Goal: Information Seeking & Learning: Find specific fact

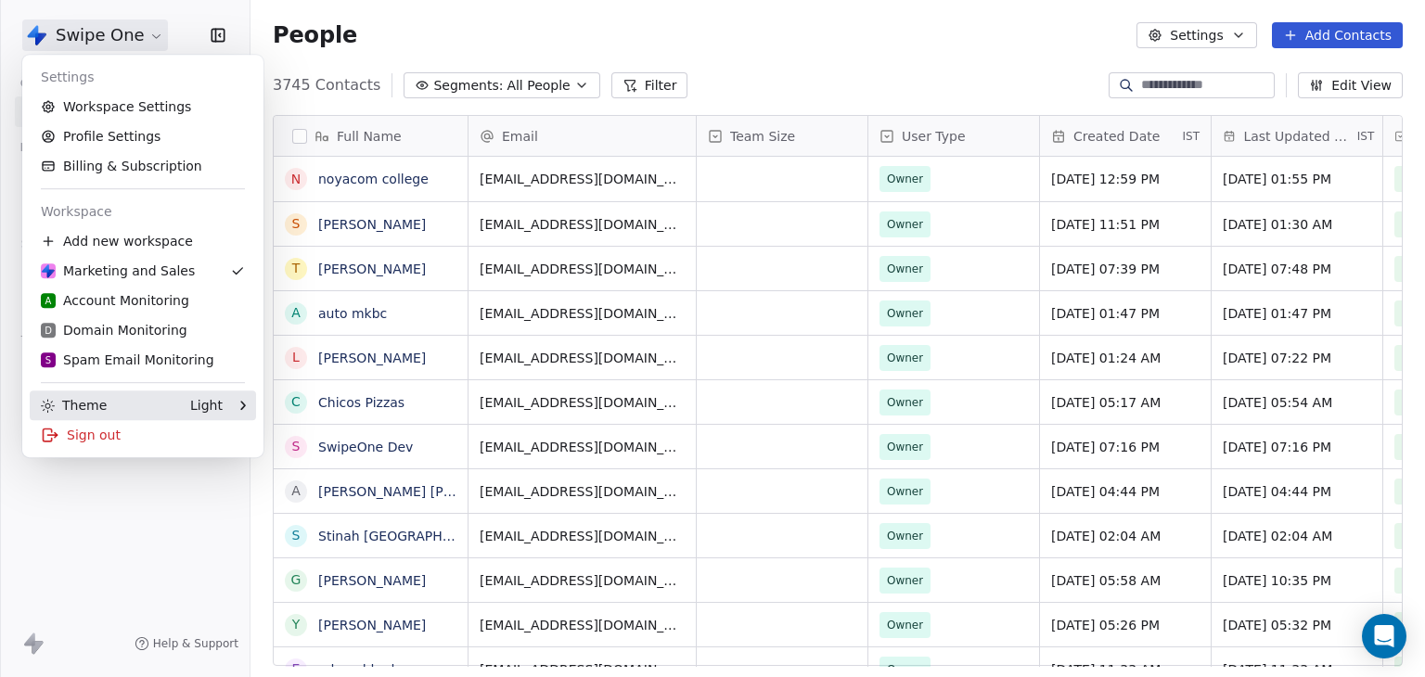
scroll to position [581, 1160]
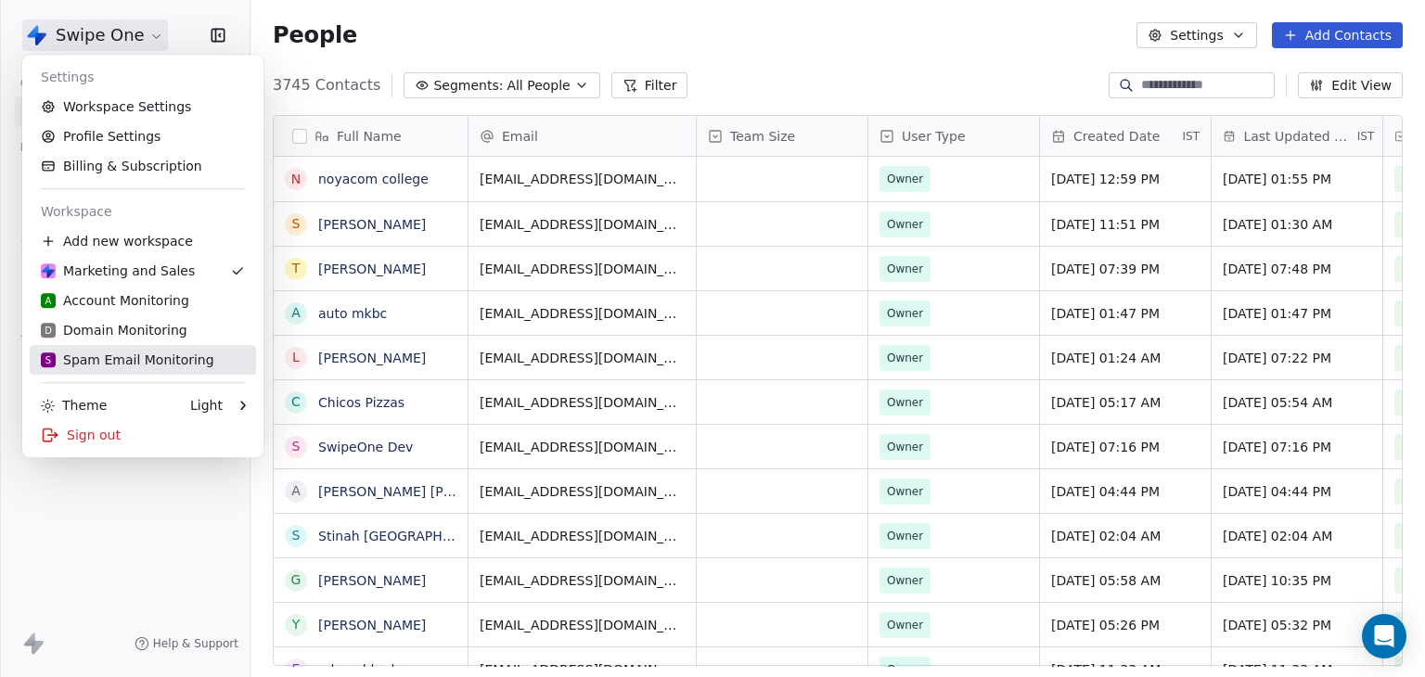
click at [115, 357] on div "S Spam Email Monitoring" at bounding box center [128, 360] width 174 height 19
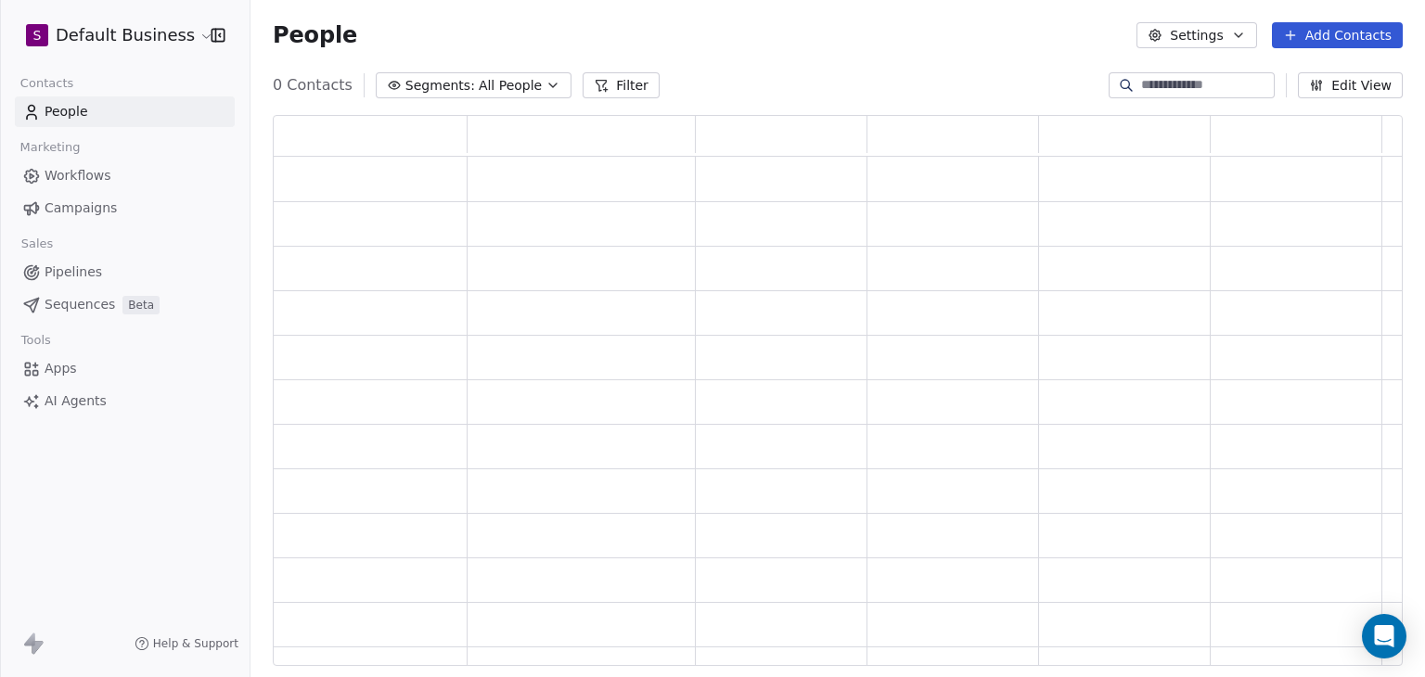
scroll to position [536, 1115]
click at [596, 92] on button "Filter" at bounding box center [634, 85] width 77 height 26
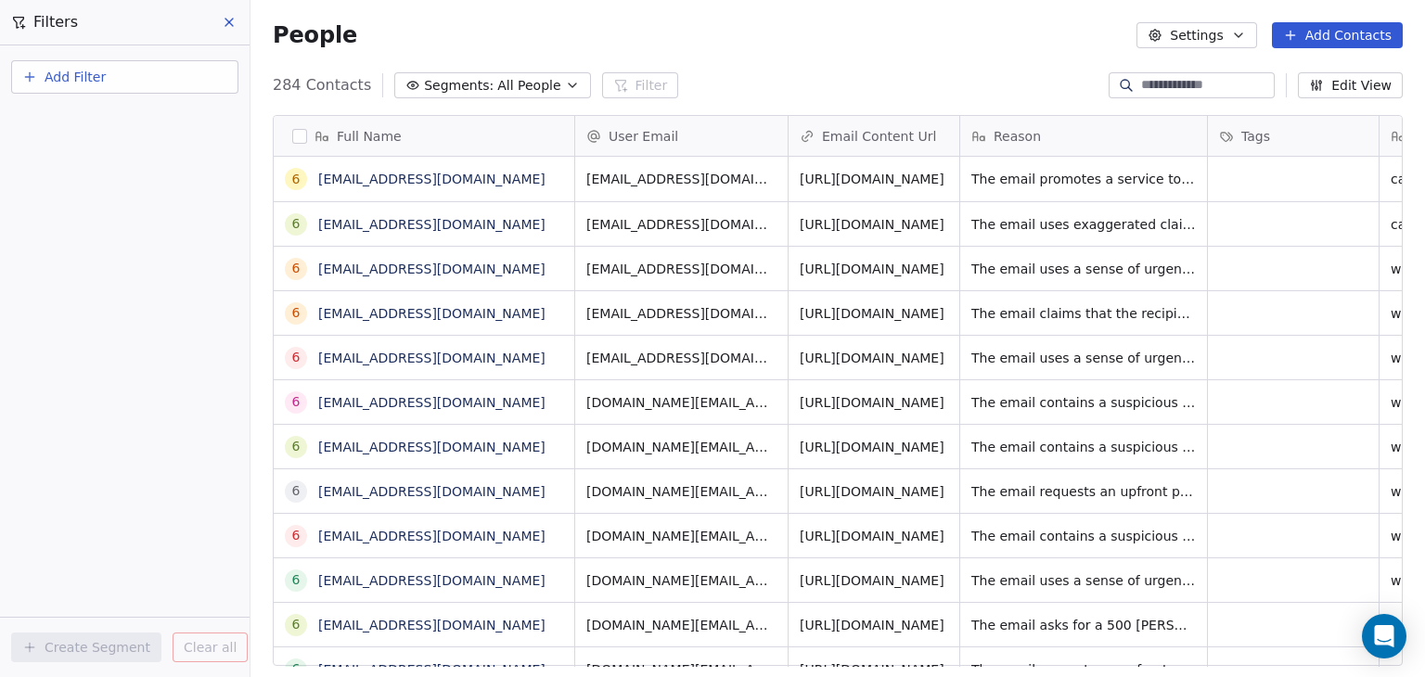
scroll to position [581, 1160]
click at [139, 83] on button "Add Filter" at bounding box center [124, 76] width 227 height 33
click at [108, 126] on span "Contact properties" at bounding box center [91, 119] width 121 height 19
type input "****"
click at [92, 194] on span "User Email" at bounding box center [66, 187] width 70 height 19
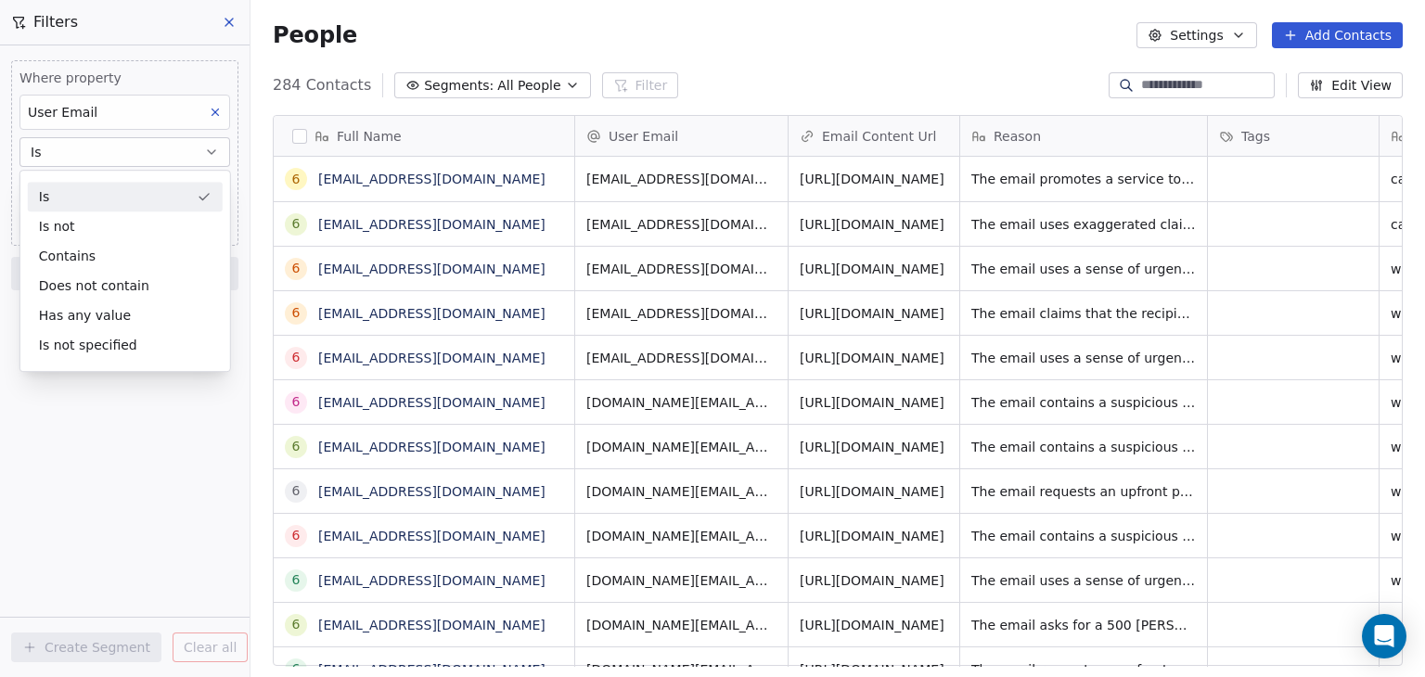
click at [99, 188] on div "Is" at bounding box center [125, 197] width 195 height 30
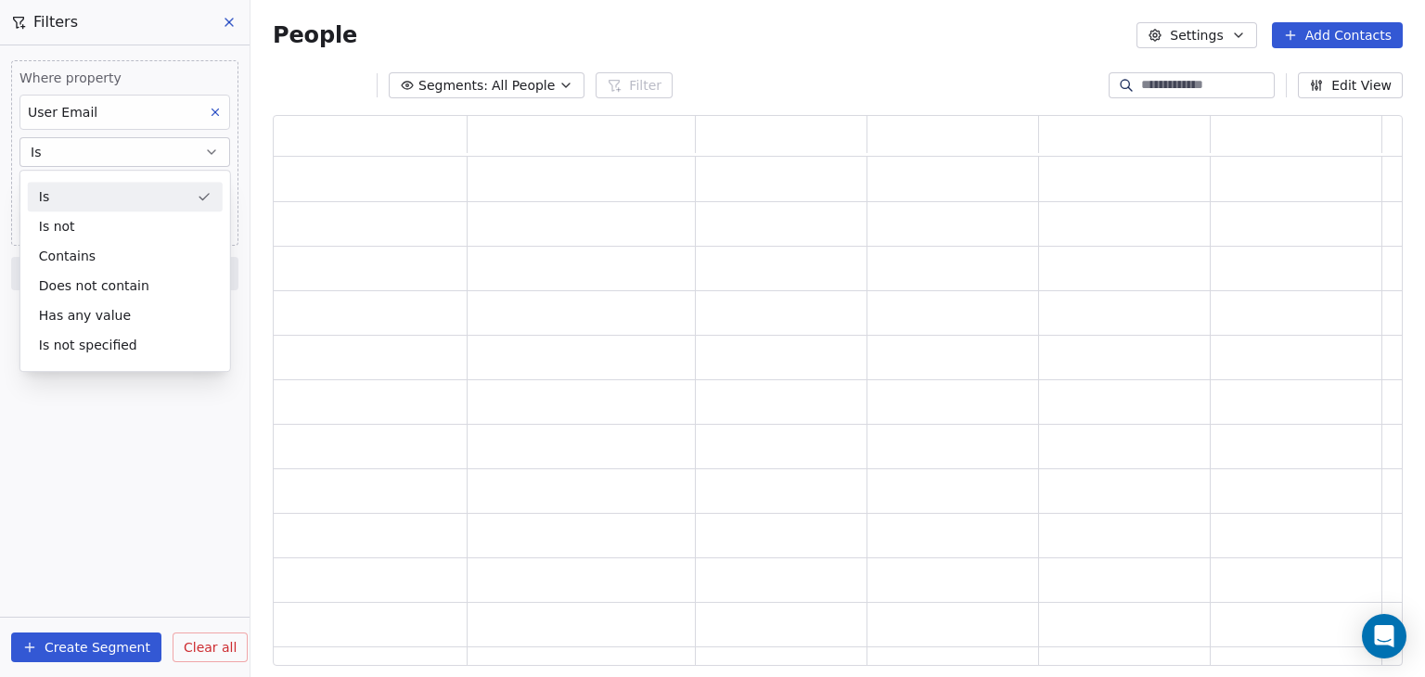
scroll to position [536, 1115]
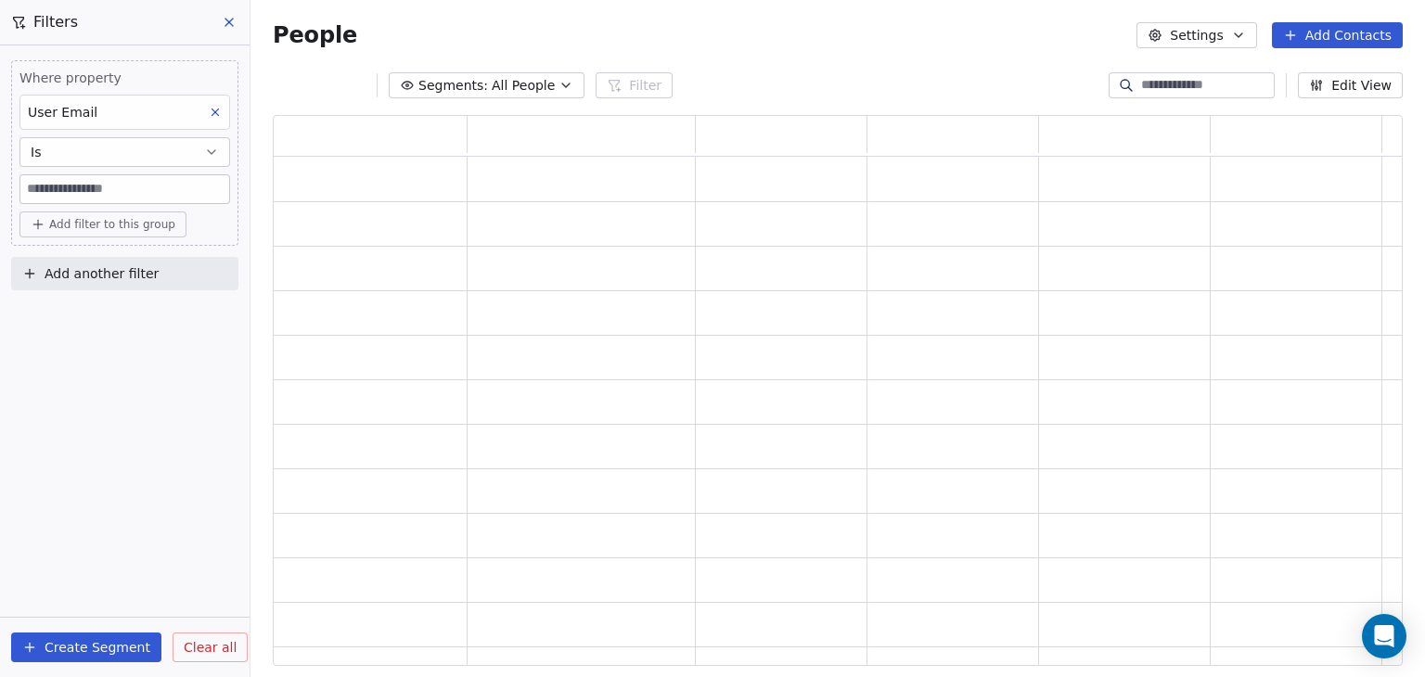
click at [101, 182] on input at bounding box center [124, 189] width 209 height 28
paste input "**********"
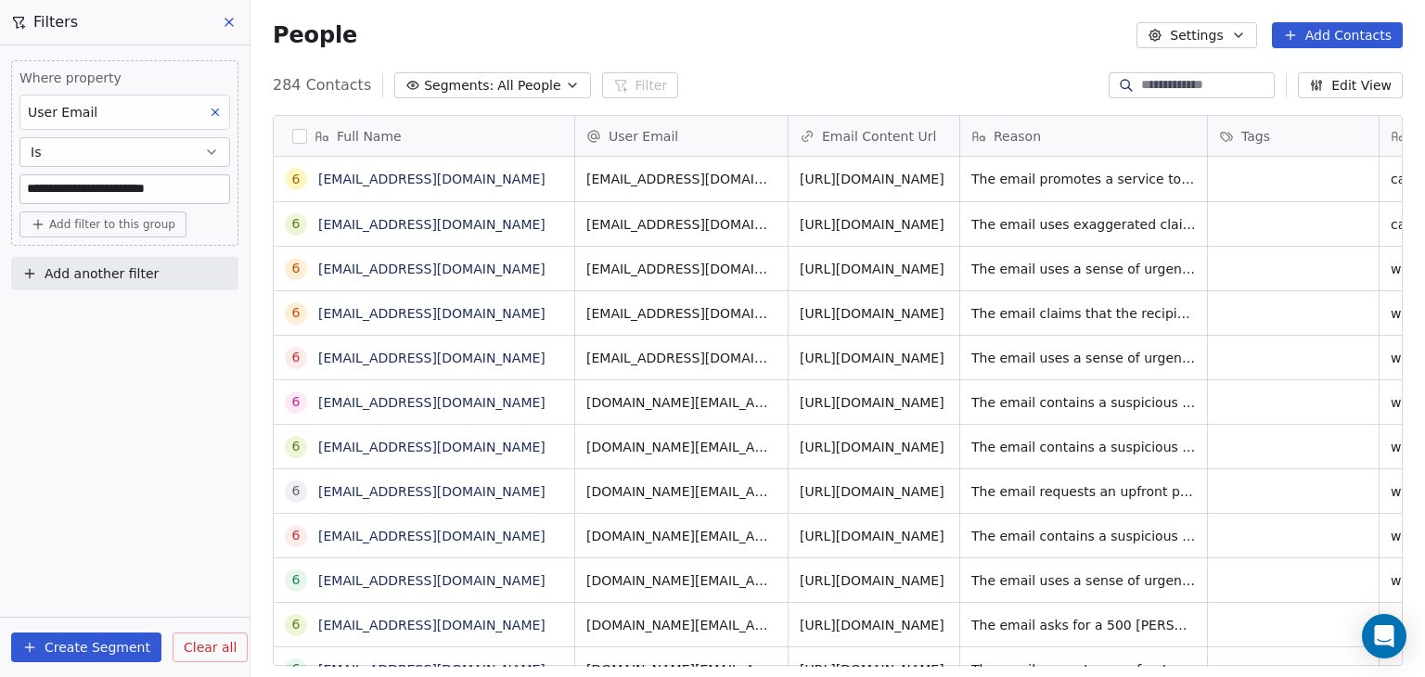
scroll to position [581, 1160]
type input "**********"
click at [210, 183] on input "**********" at bounding box center [124, 189] width 209 height 28
click at [221, 195] on input "**********" at bounding box center [124, 189] width 209 height 28
paste input "**********"
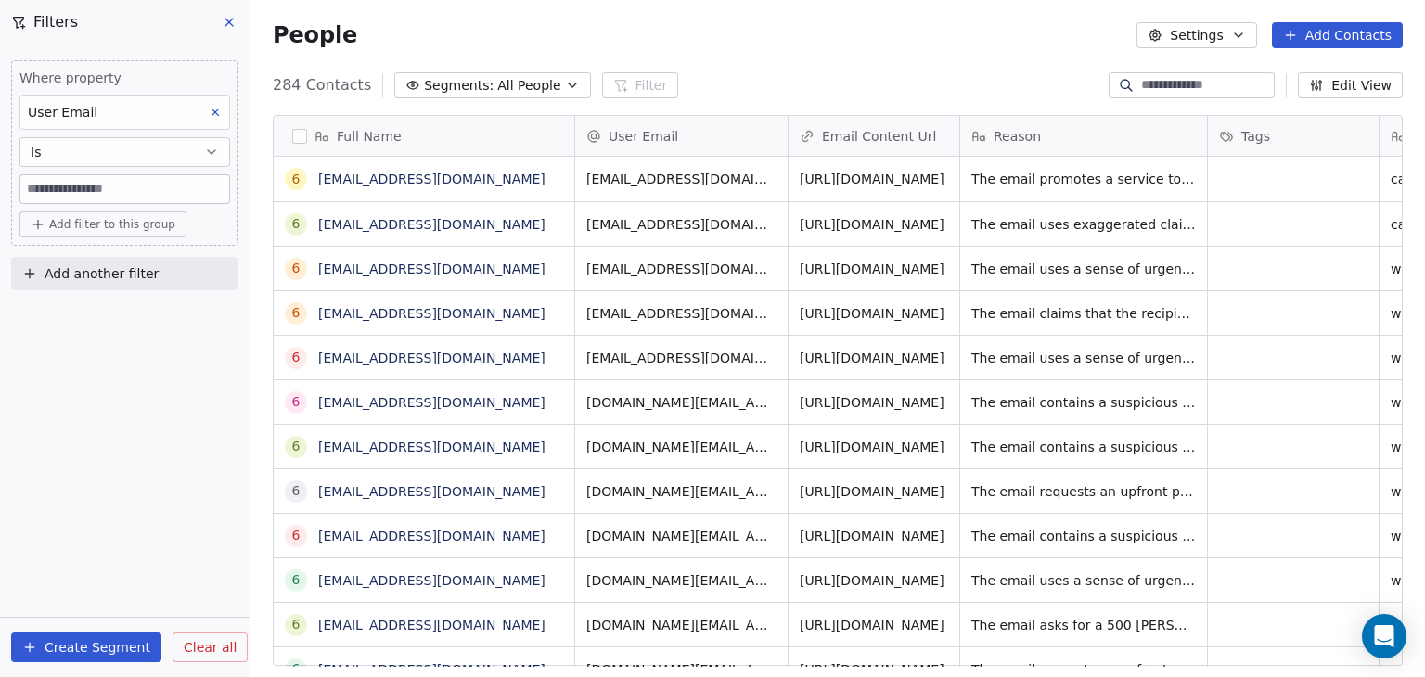
type input "**********"
click at [179, 336] on div "**********" at bounding box center [125, 361] width 250 height 632
click at [497, 185] on link "6899fb6493e9de4cf49b164b@spam.com" at bounding box center [431, 179] width 227 height 15
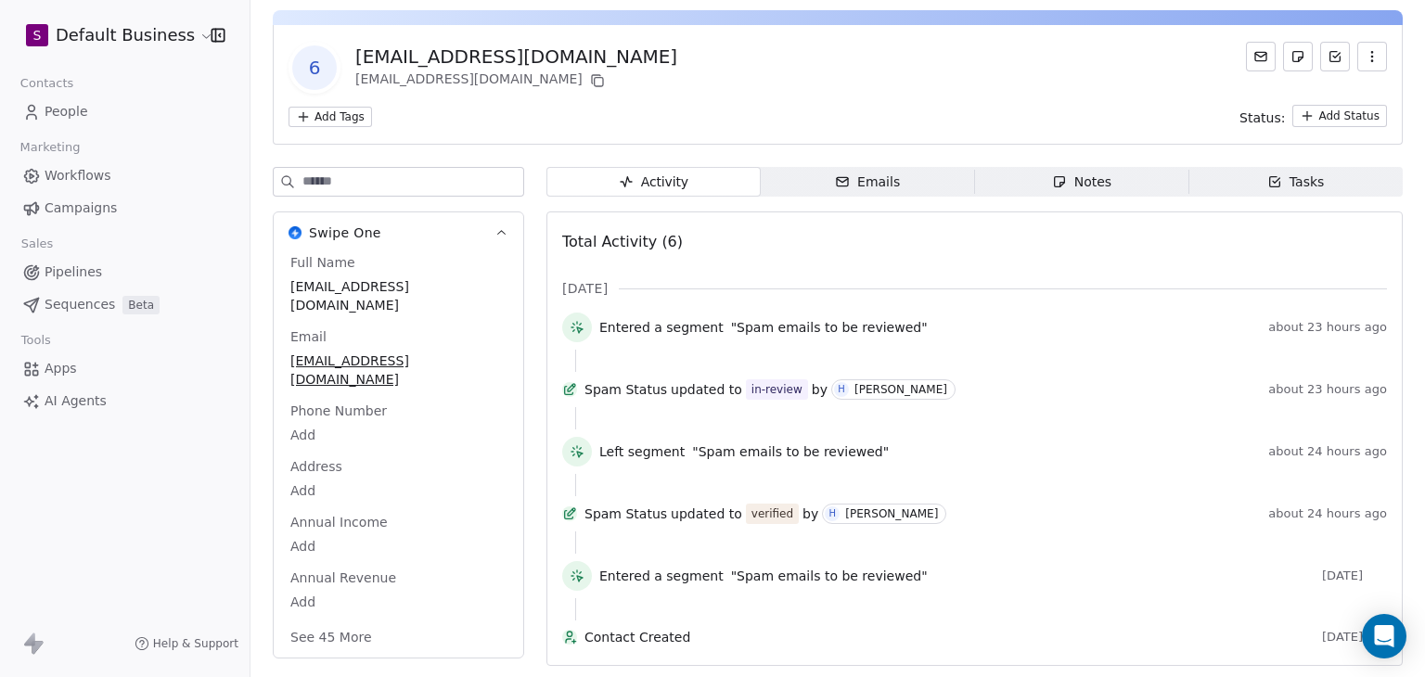
scroll to position [90, 0]
click at [328, 621] on button "See 45 More" at bounding box center [331, 637] width 104 height 33
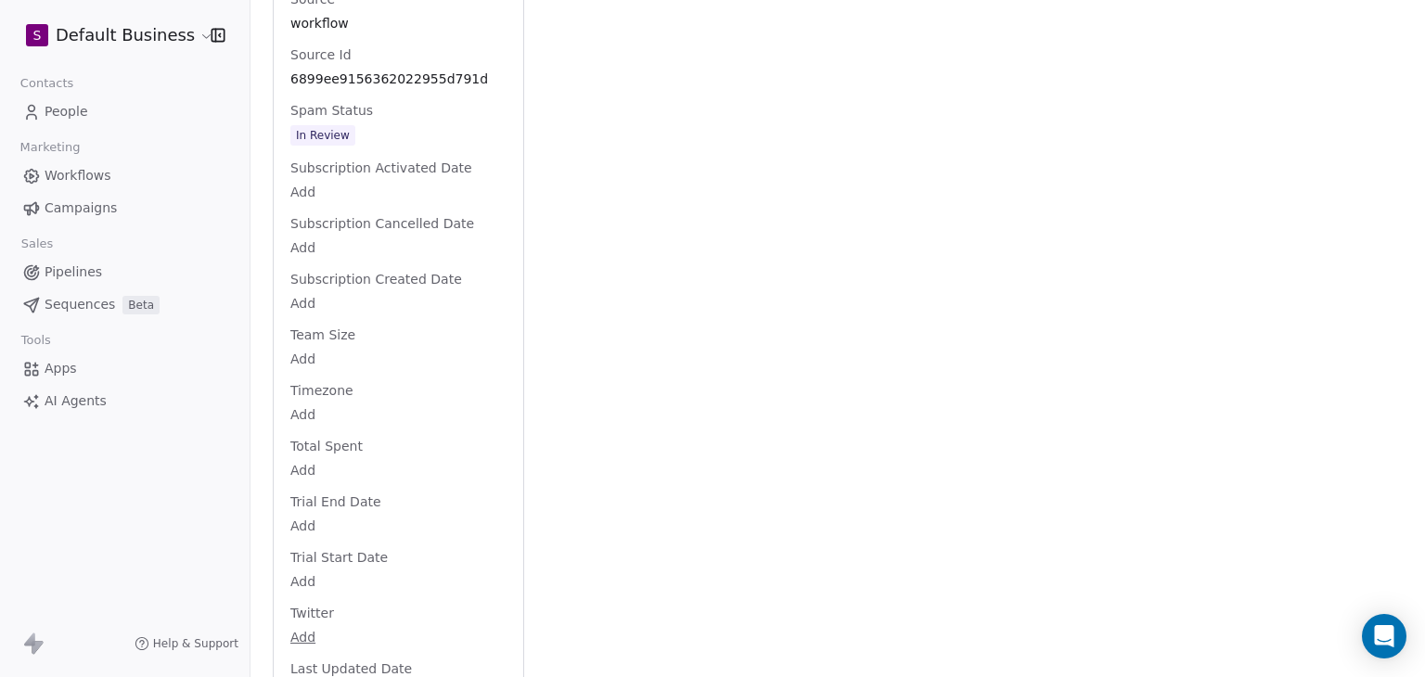
scroll to position [2412, 0]
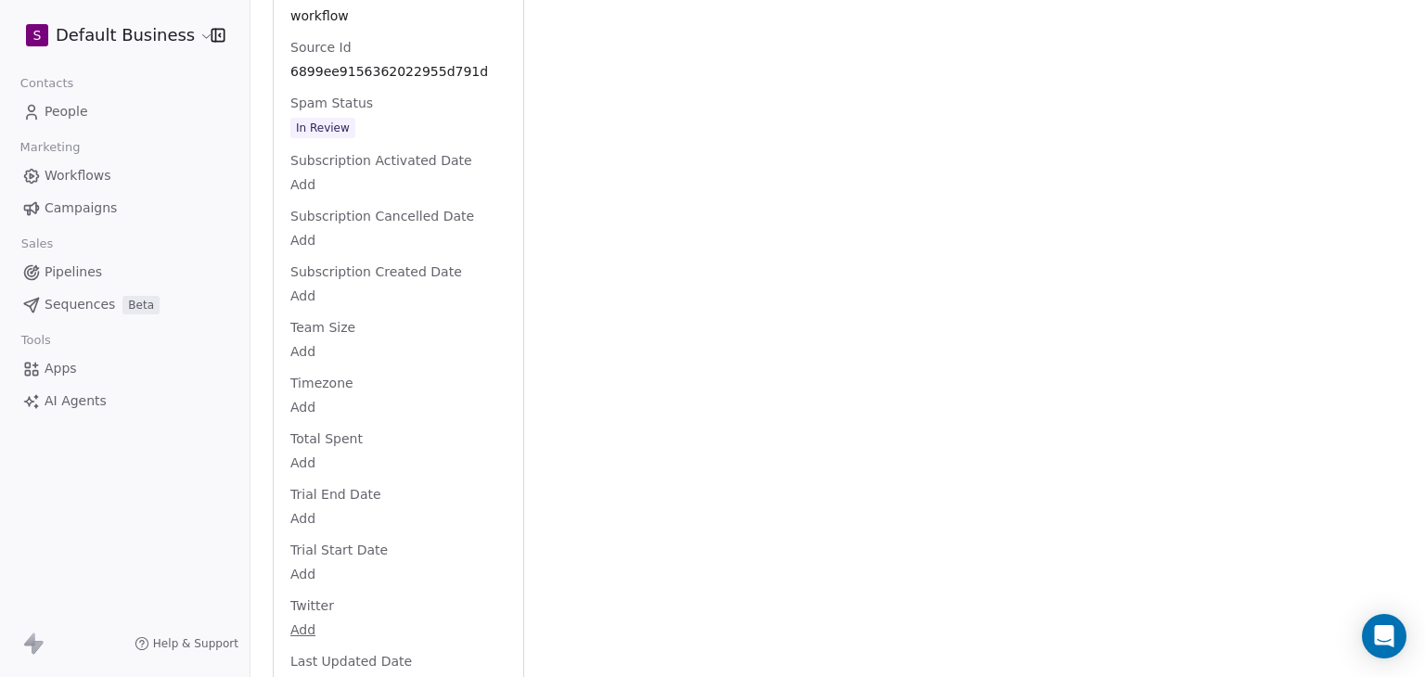
click at [417, 140] on div "Spam Status In Review" at bounding box center [399, 117] width 224 height 46
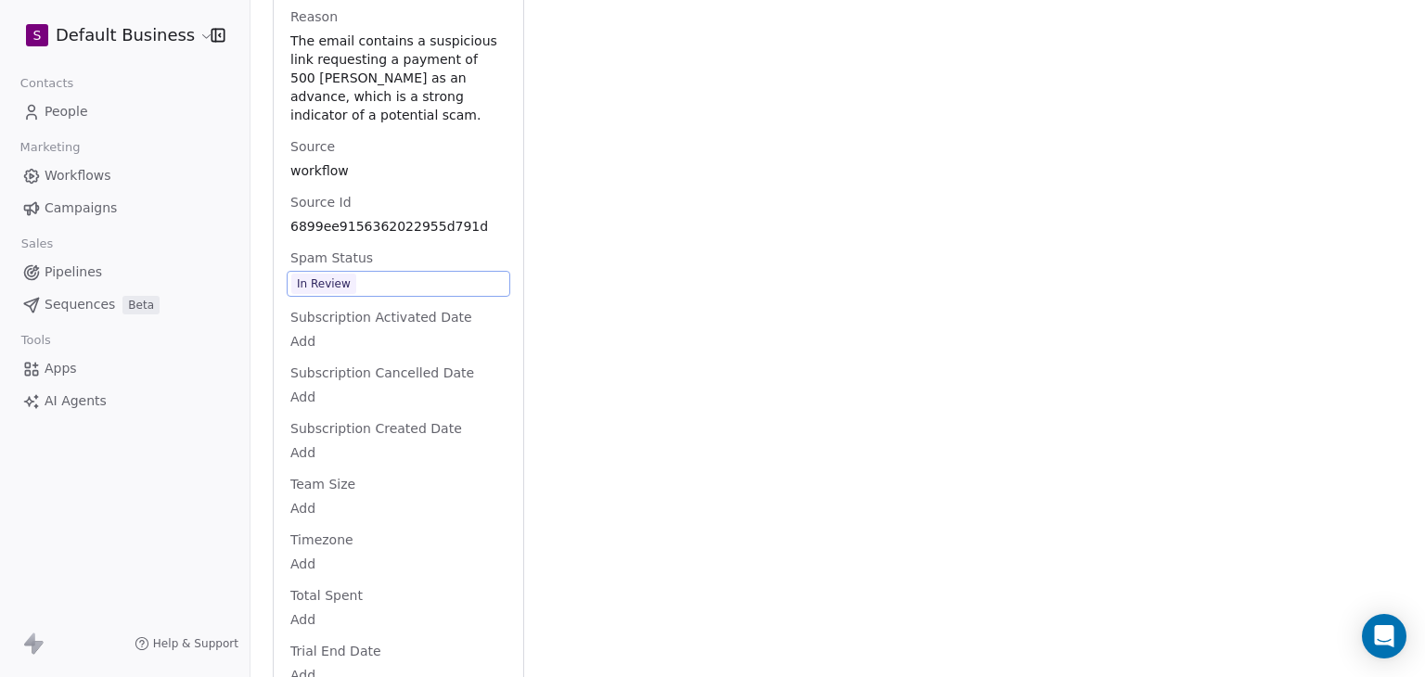
click at [376, 294] on span "In Review" at bounding box center [398, 284] width 214 height 20
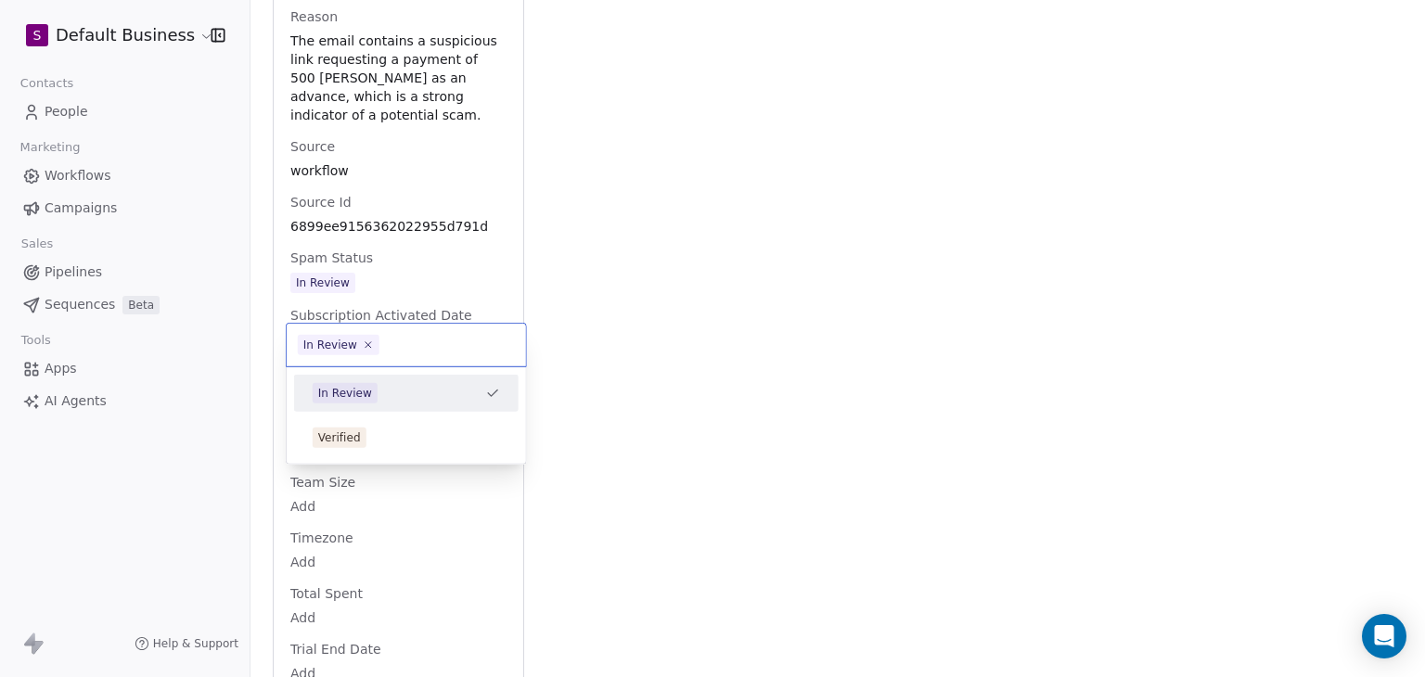
click at [650, 380] on html "S Default Business Contacts People Marketing Workflows Campaigns Sales Pipeline…" at bounding box center [712, 338] width 1425 height 677
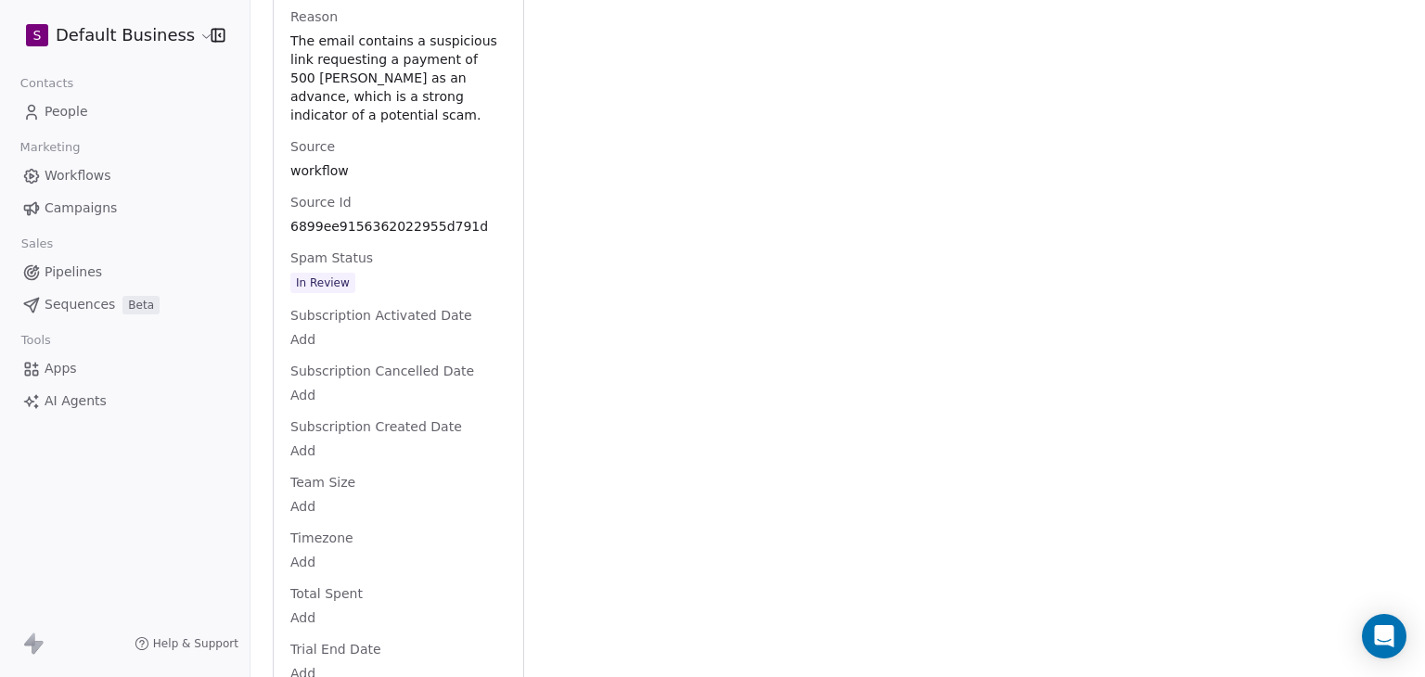
click at [367, 293] on span "In Review" at bounding box center [398, 283] width 216 height 20
click at [367, 294] on span "In Review" at bounding box center [398, 284] width 214 height 20
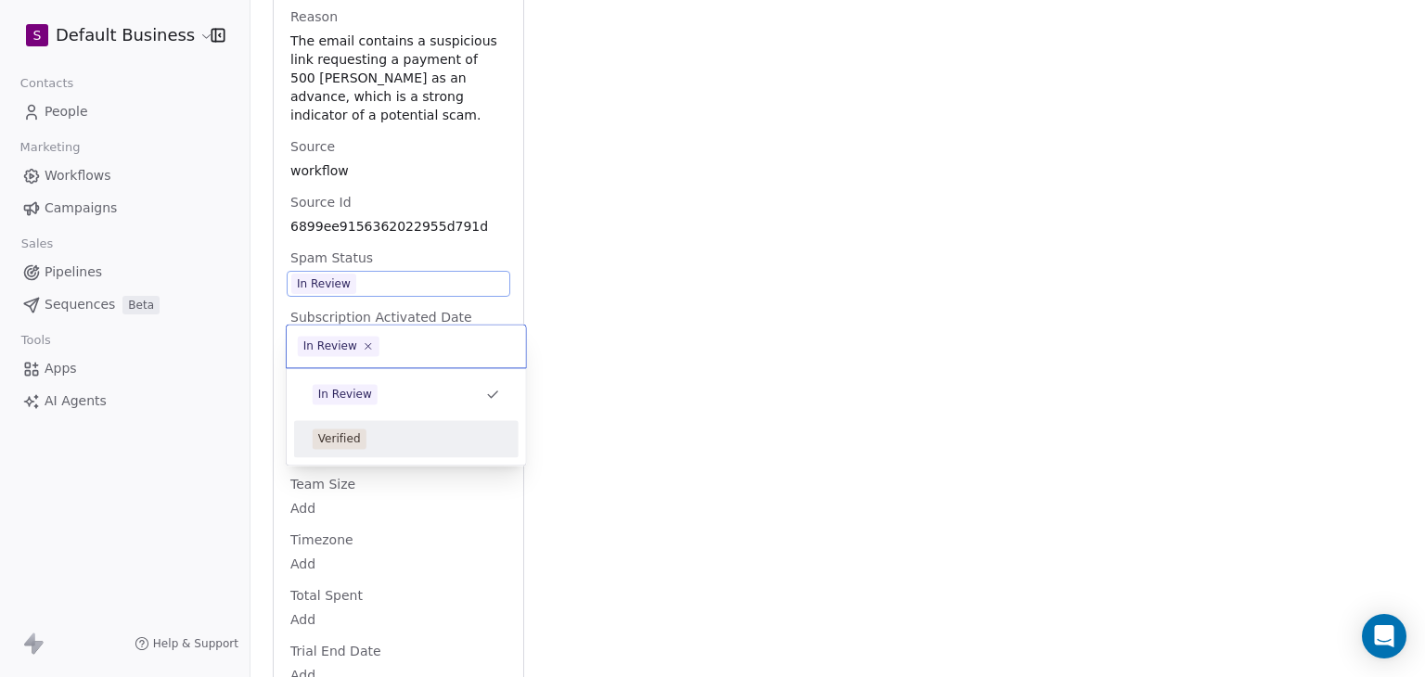
click at [370, 441] on div "Verified" at bounding box center [406, 439] width 187 height 20
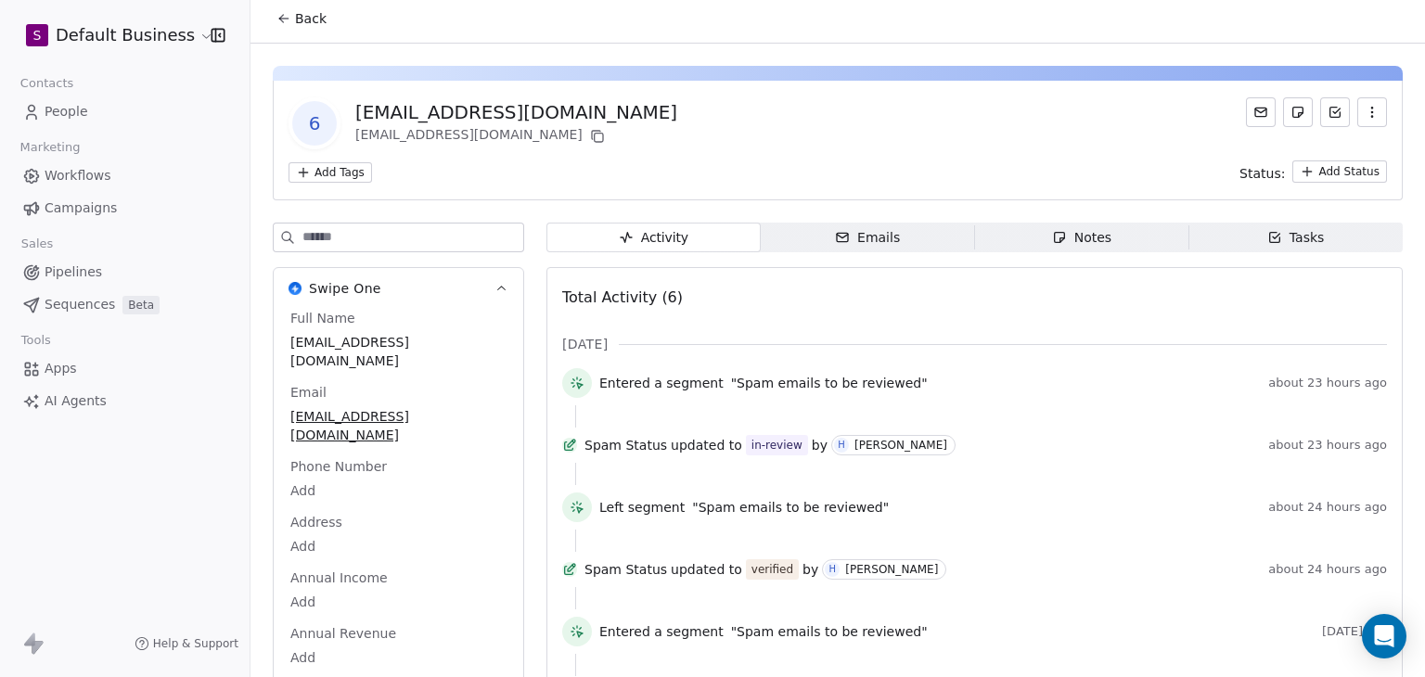
scroll to position [0, 0]
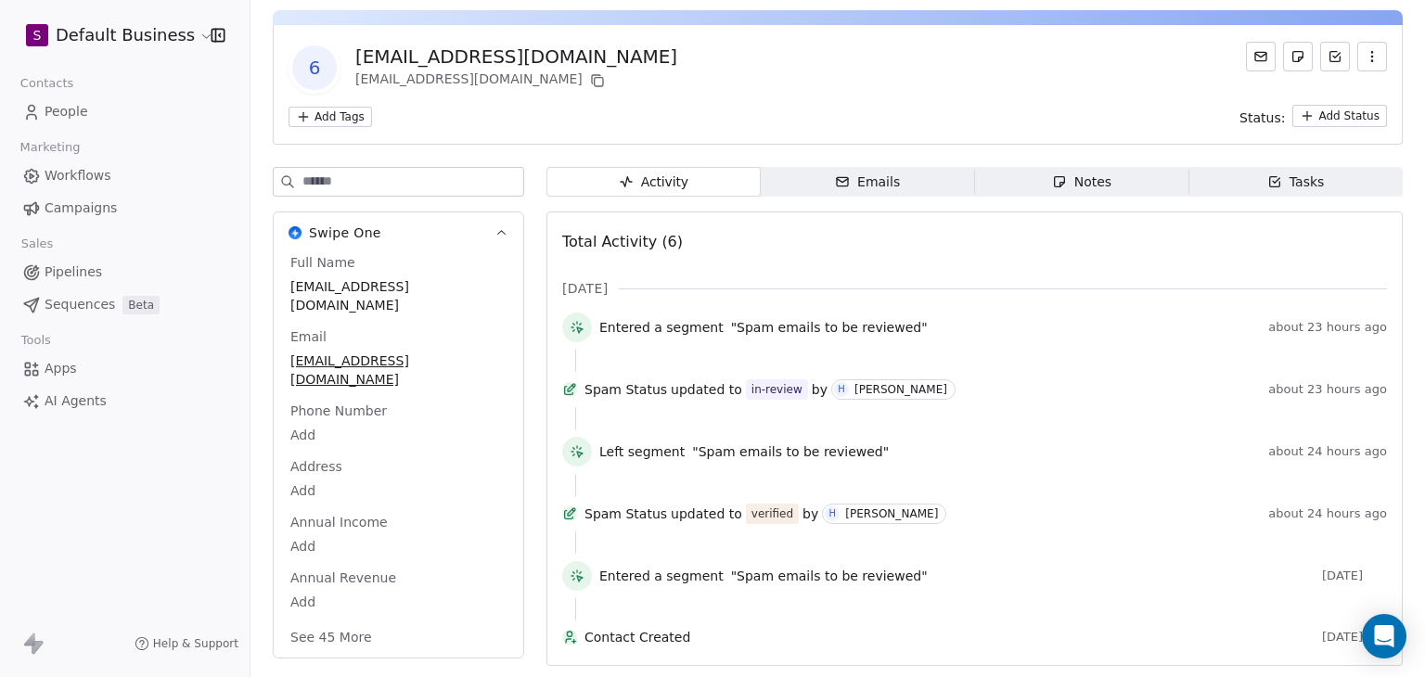
scroll to position [90, 0]
click at [312, 621] on button "See 45 More" at bounding box center [331, 637] width 104 height 33
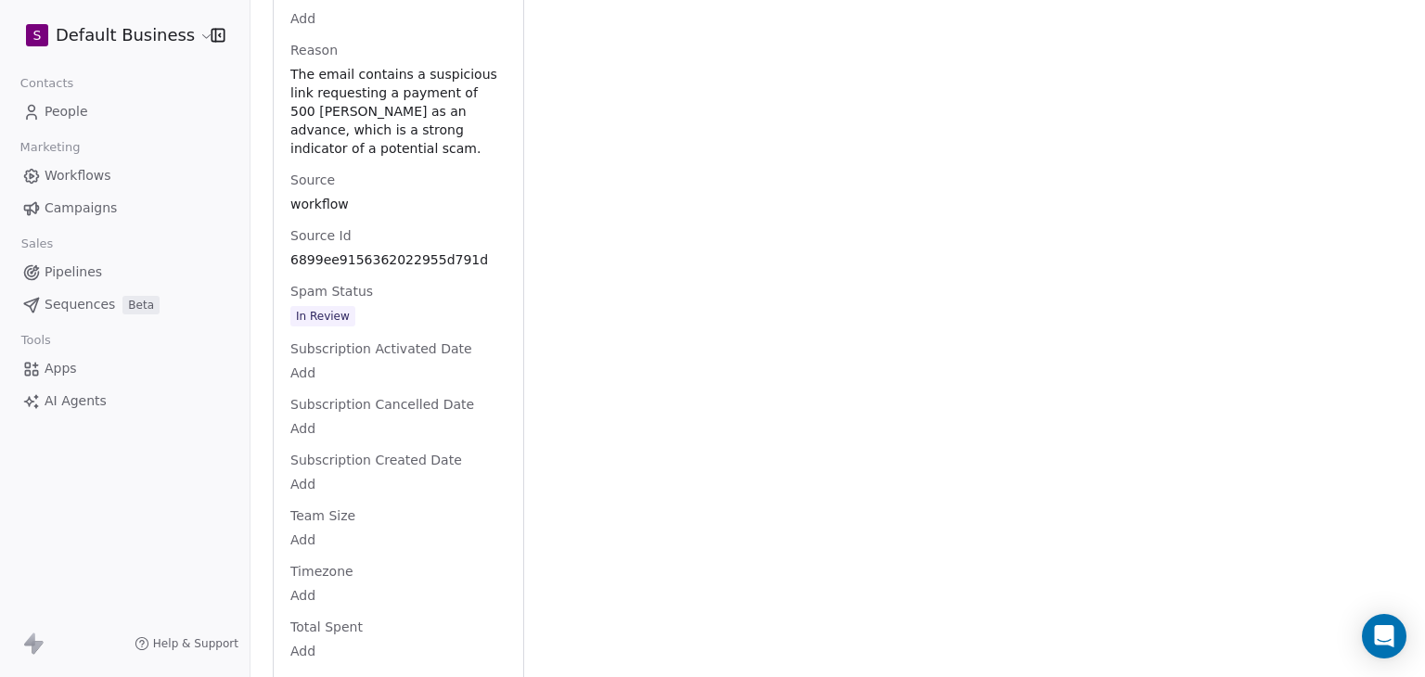
scroll to position [2257, 0]
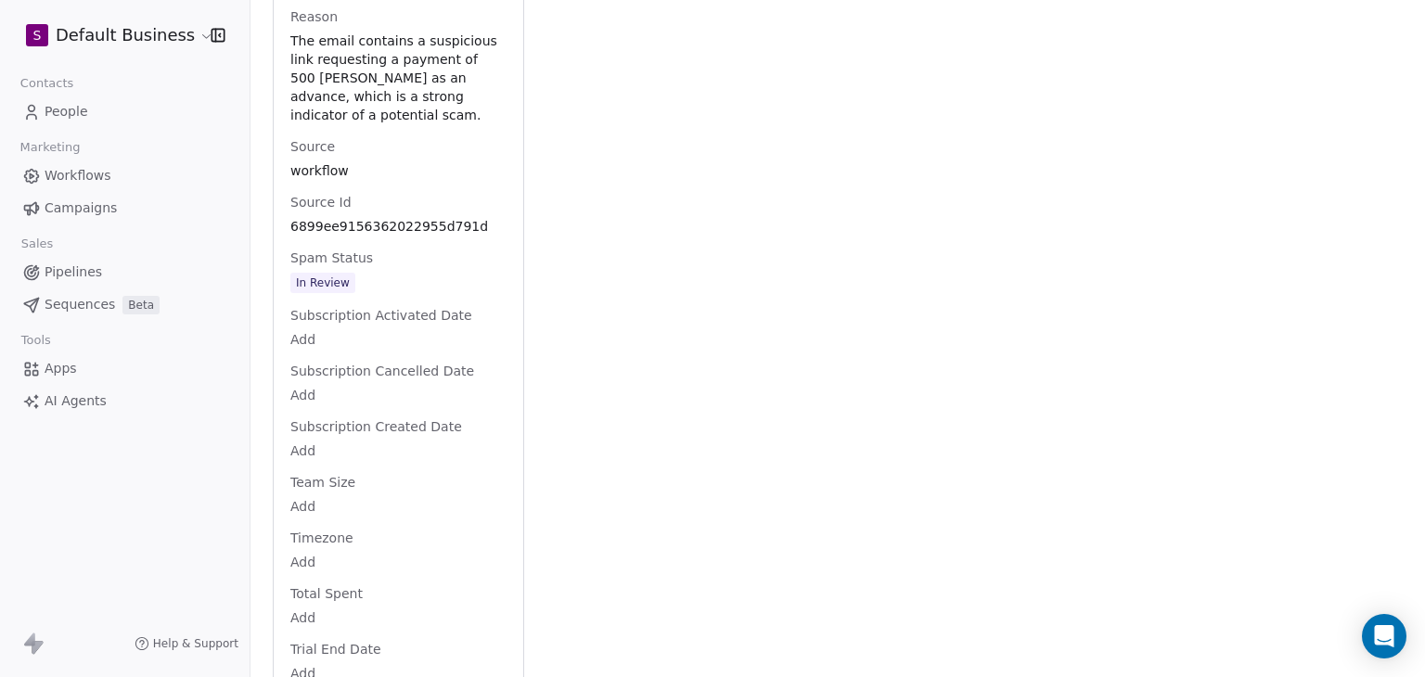
click at [382, 294] on span "In Review" at bounding box center [398, 284] width 214 height 20
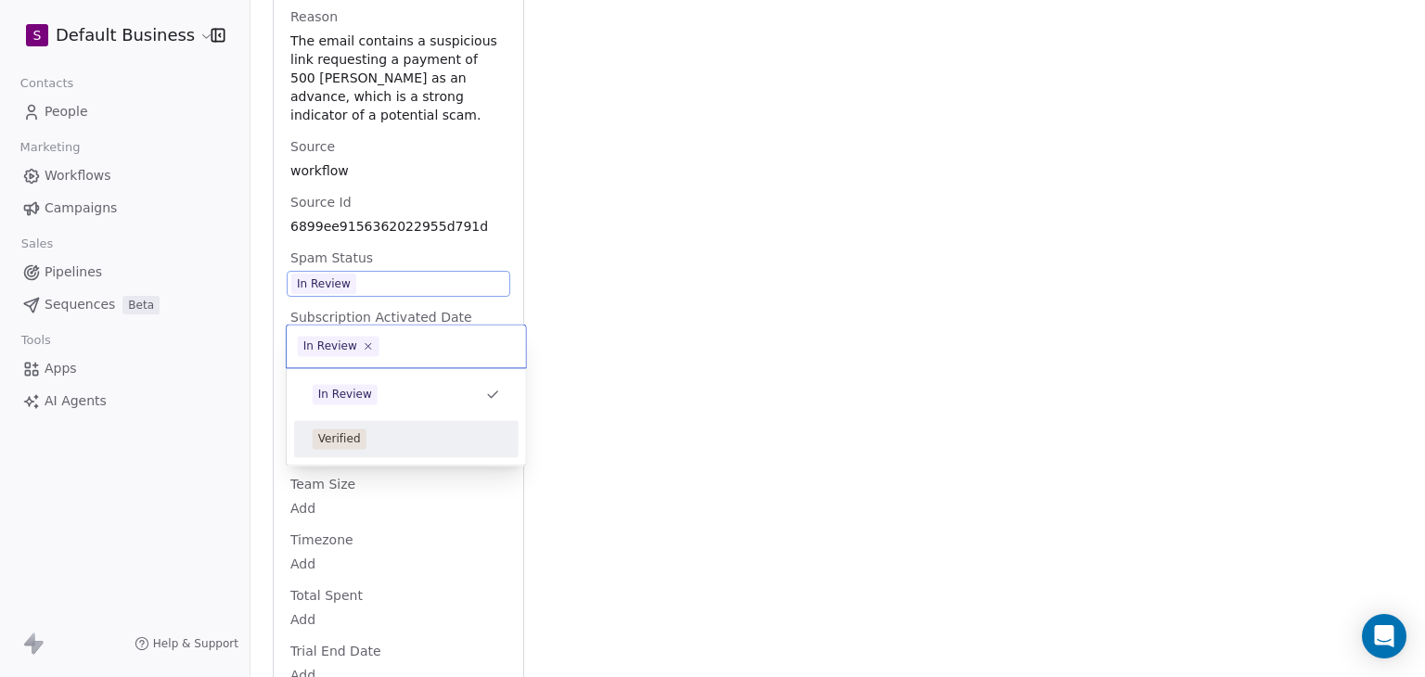
click at [375, 435] on div "Verified" at bounding box center [406, 439] width 187 height 20
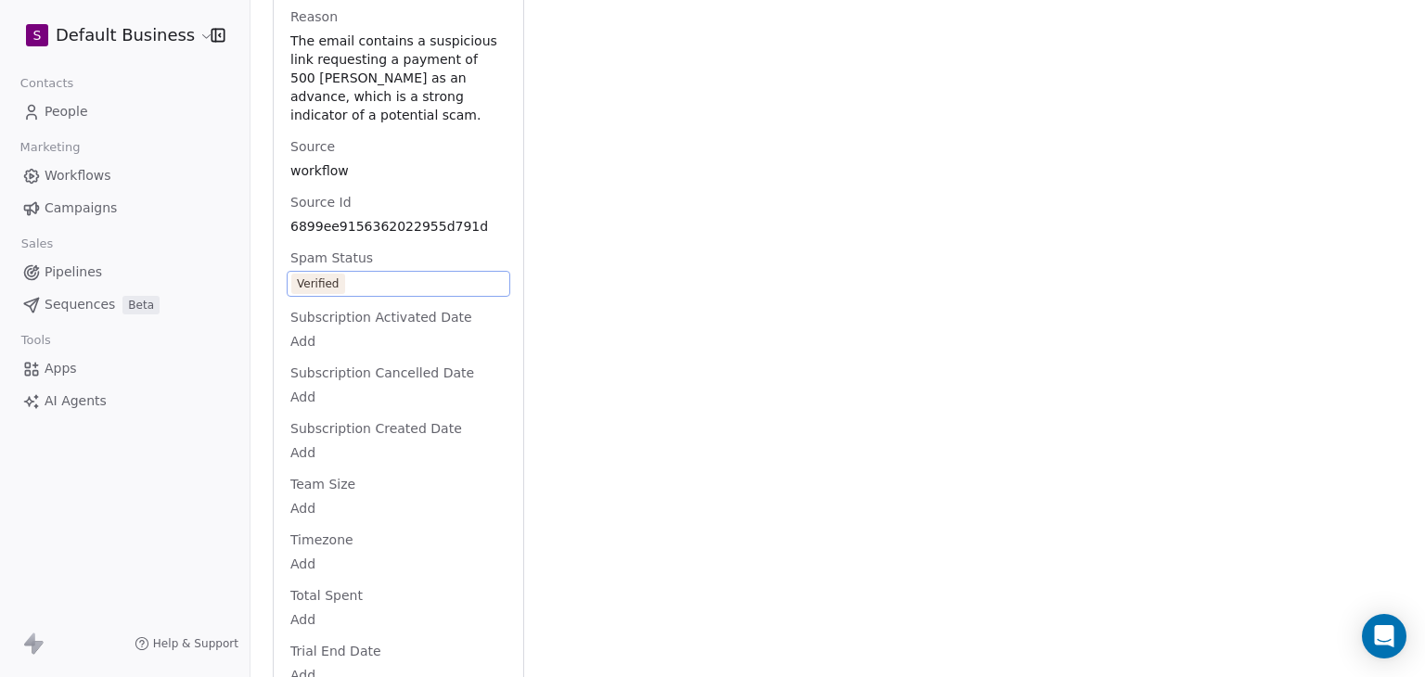
click at [374, 510] on html "S Default Business Contacts People Marketing Workflows Campaigns Sales Pipeline…" at bounding box center [712, 338] width 1425 height 677
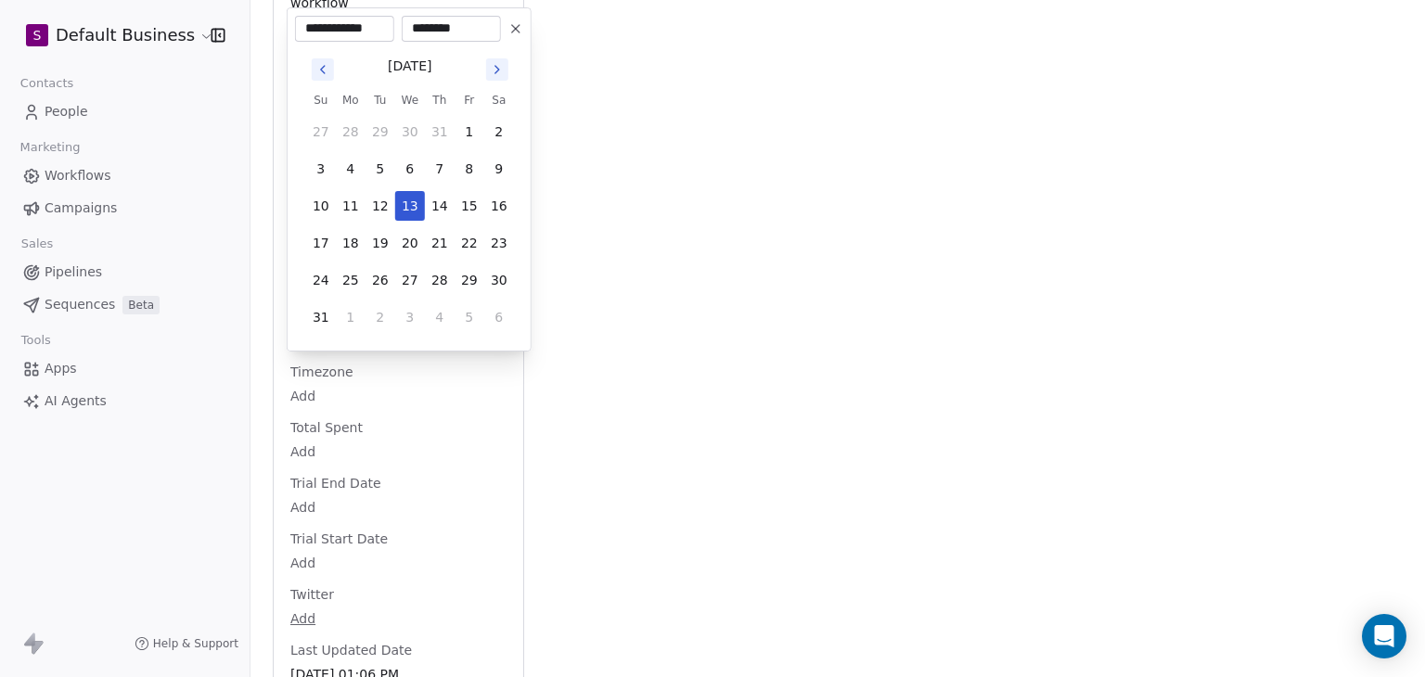
click at [706, 436] on html "S Default Business Contacts People Marketing Workflows Campaigns Sales Pipeline…" at bounding box center [712, 338] width 1425 height 677
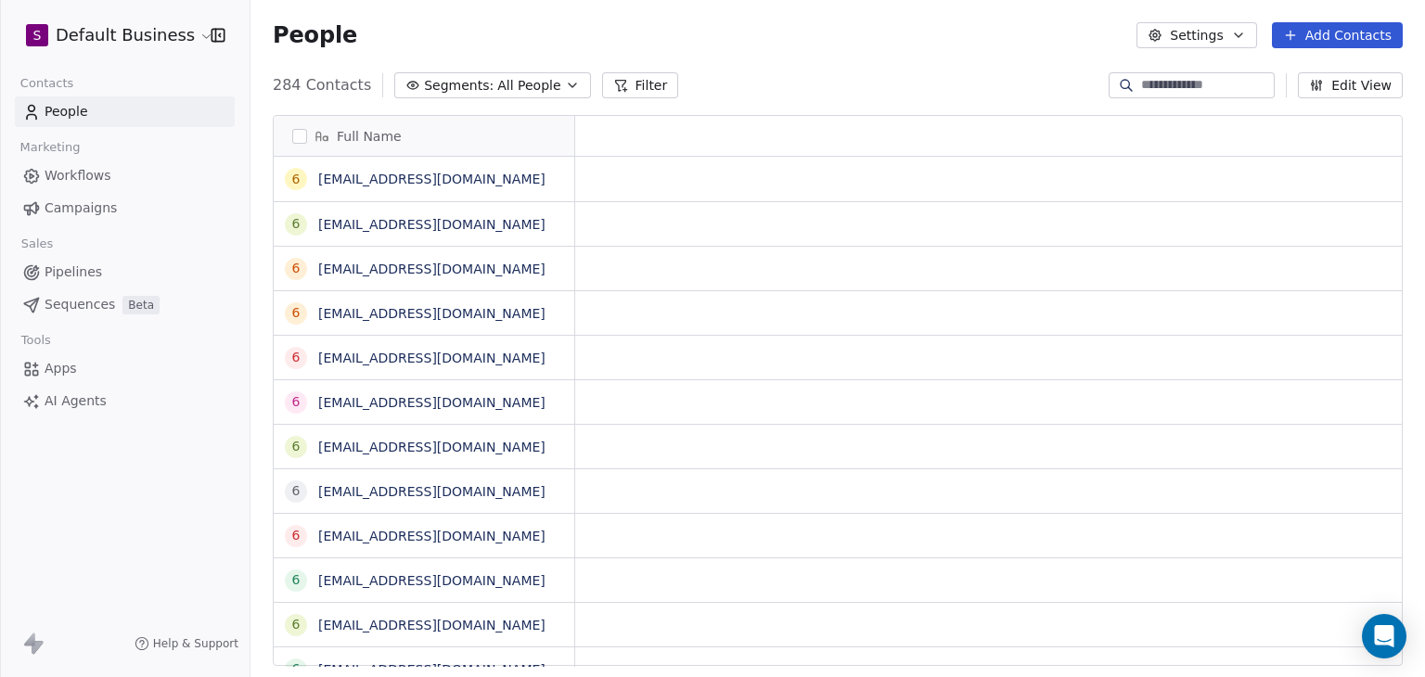
scroll to position [15, 15]
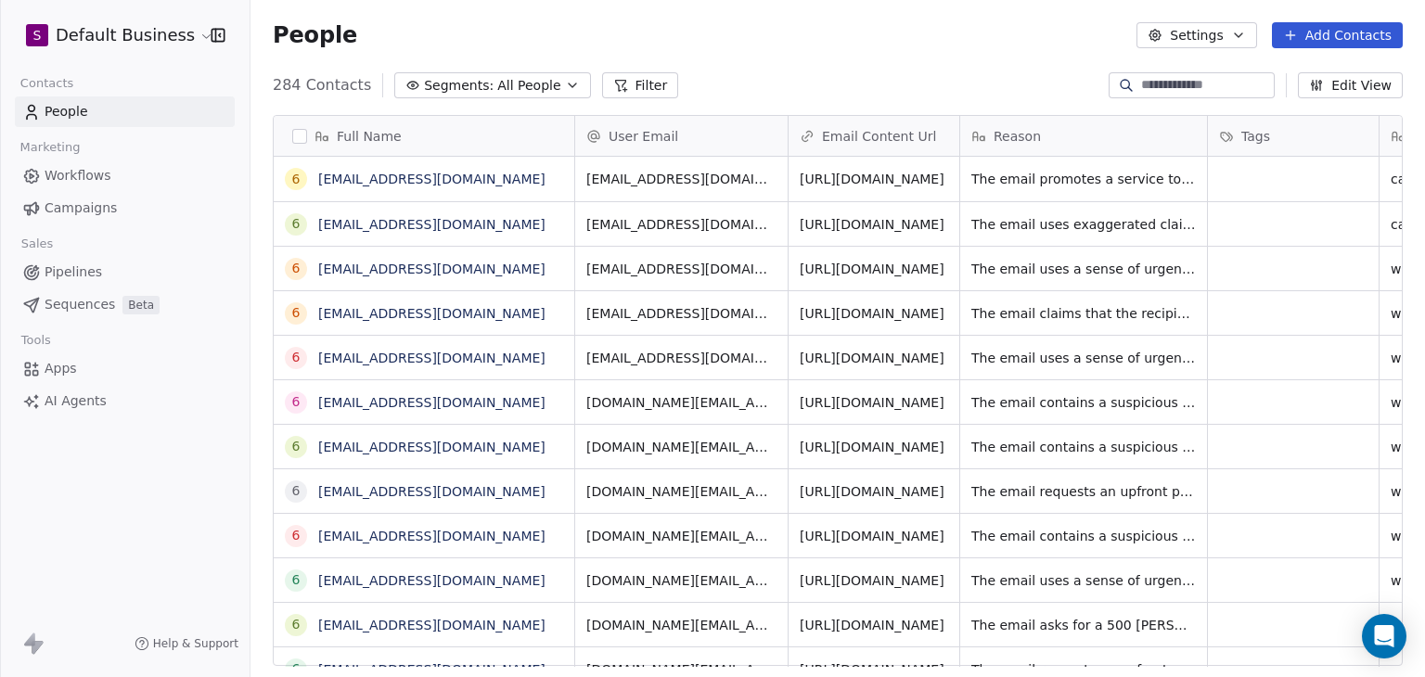
click at [624, 83] on button "Filter" at bounding box center [640, 85] width 77 height 26
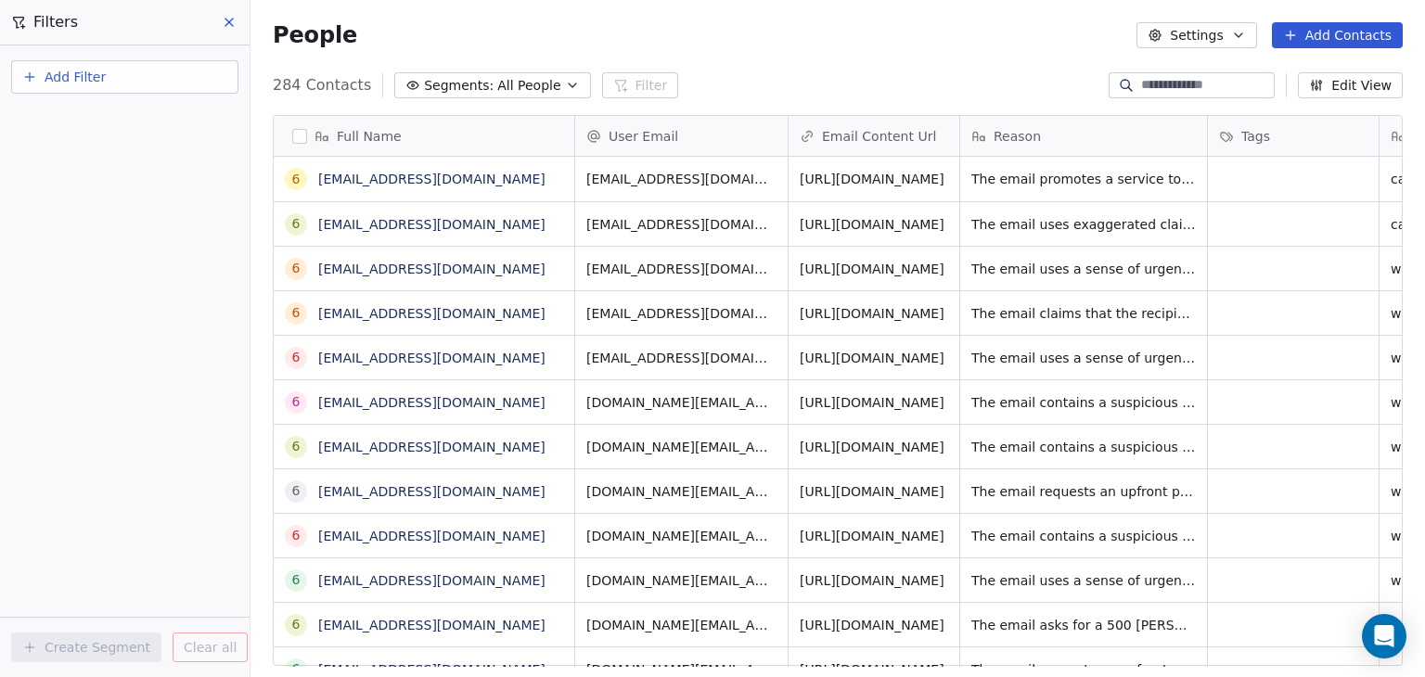
click at [130, 79] on button "Add Filter" at bounding box center [124, 76] width 227 height 33
click at [122, 120] on span "Contact properties" at bounding box center [91, 119] width 121 height 19
type input "***"
click at [96, 183] on div "User Email" at bounding box center [125, 187] width 188 height 19
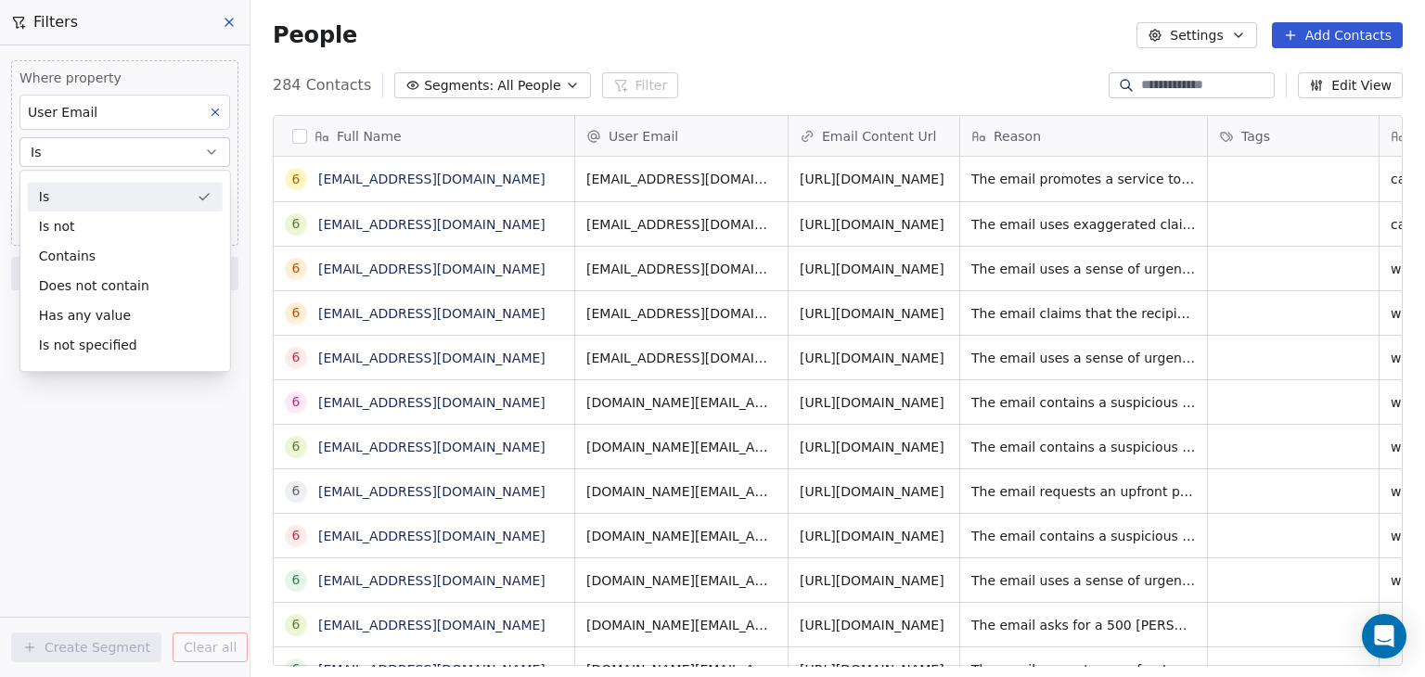
click at [102, 193] on div "Is" at bounding box center [125, 197] width 195 height 30
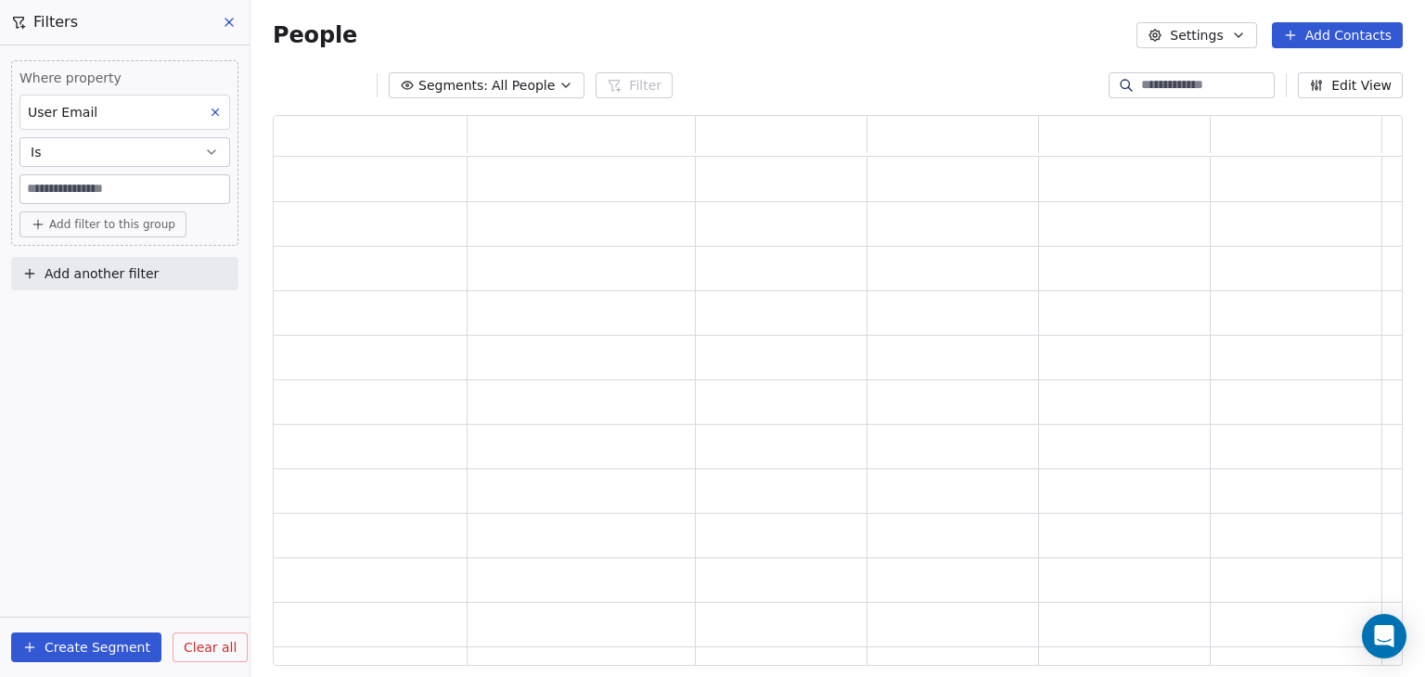
scroll to position [536, 1115]
click at [89, 185] on input at bounding box center [124, 189] width 209 height 28
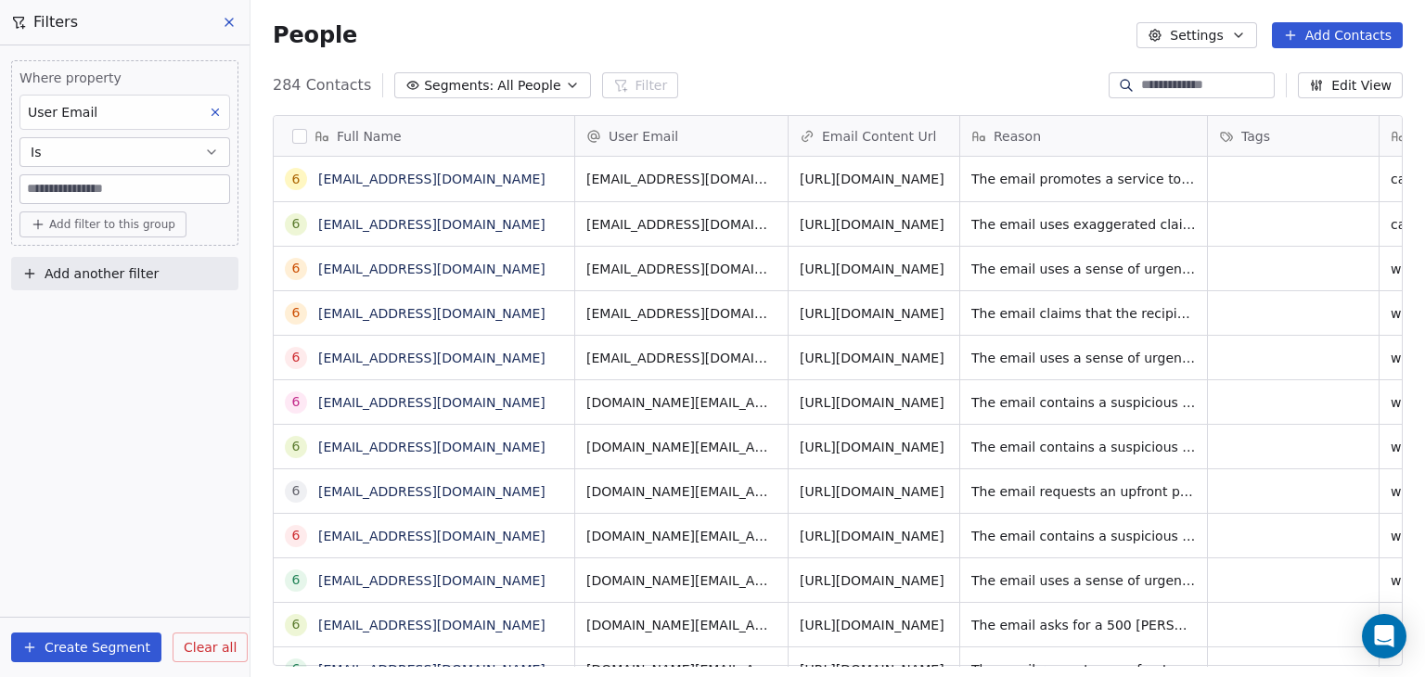
scroll to position [581, 1160]
paste input "**********"
type input "**********"
click at [434, 182] on link "[EMAIL_ADDRESS][DOMAIN_NAME]" at bounding box center [431, 179] width 227 height 15
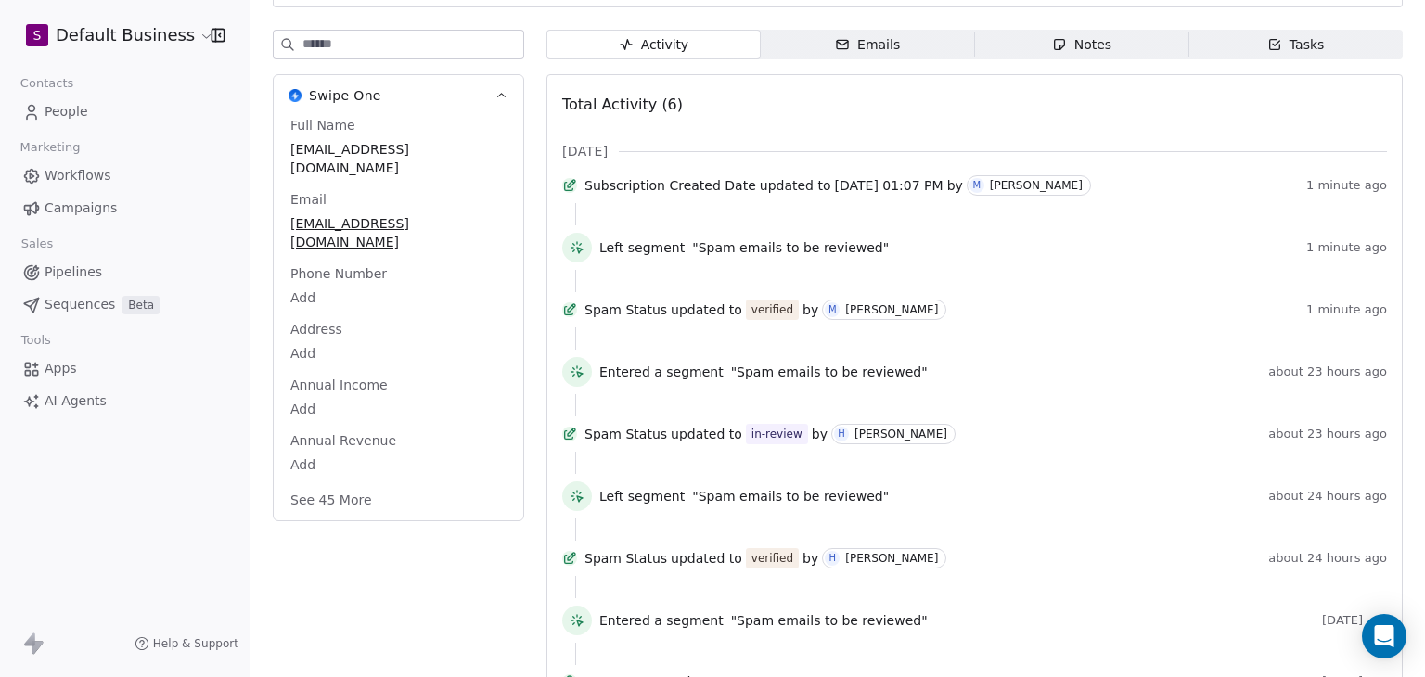
scroll to position [290, 0]
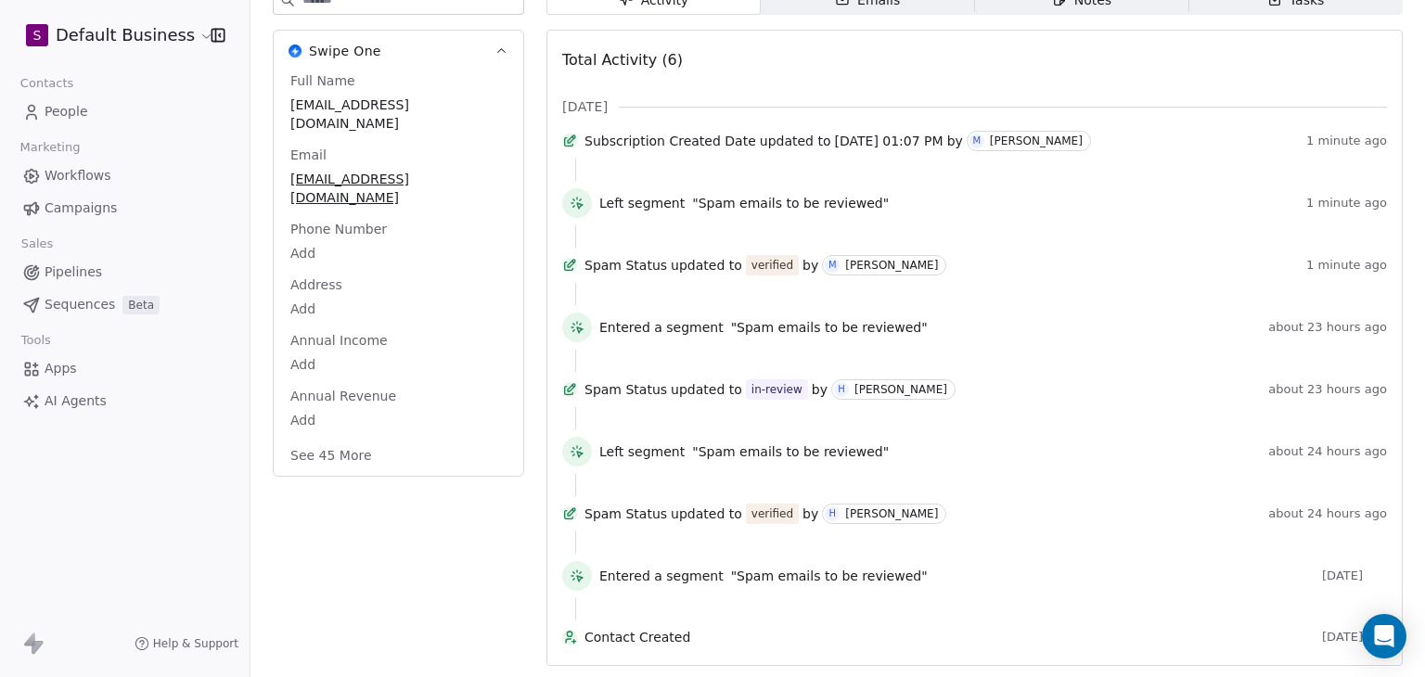
click at [329, 439] on button "See 45 More" at bounding box center [331, 455] width 104 height 33
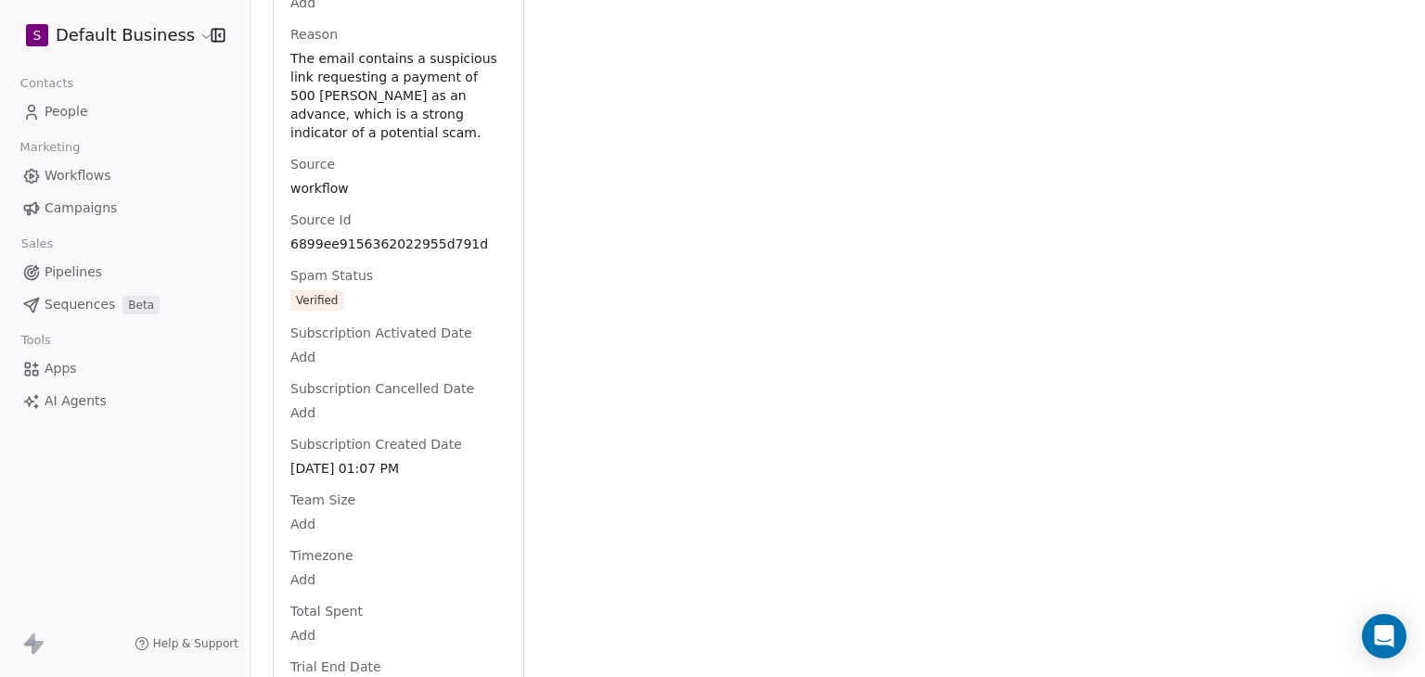
scroll to position [2332, 0]
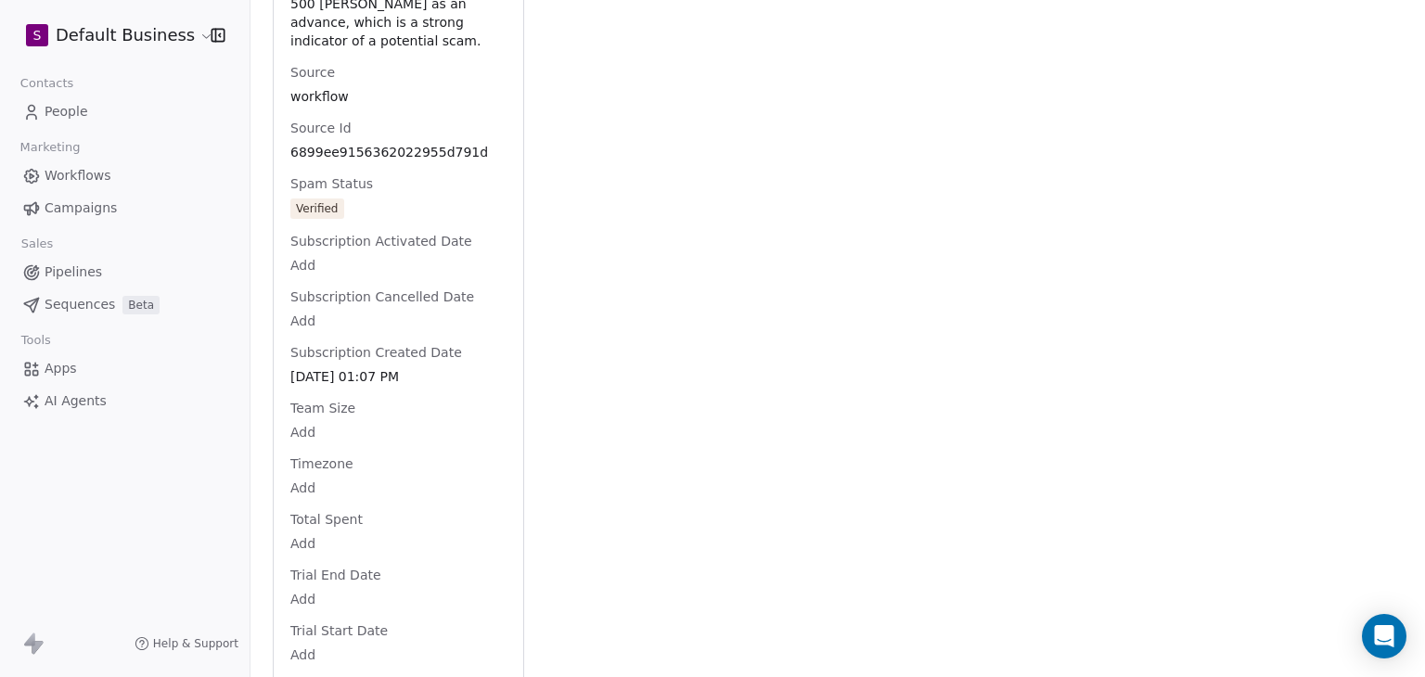
click at [408, 362] on span "Subscription Created Date" at bounding box center [376, 352] width 179 height 19
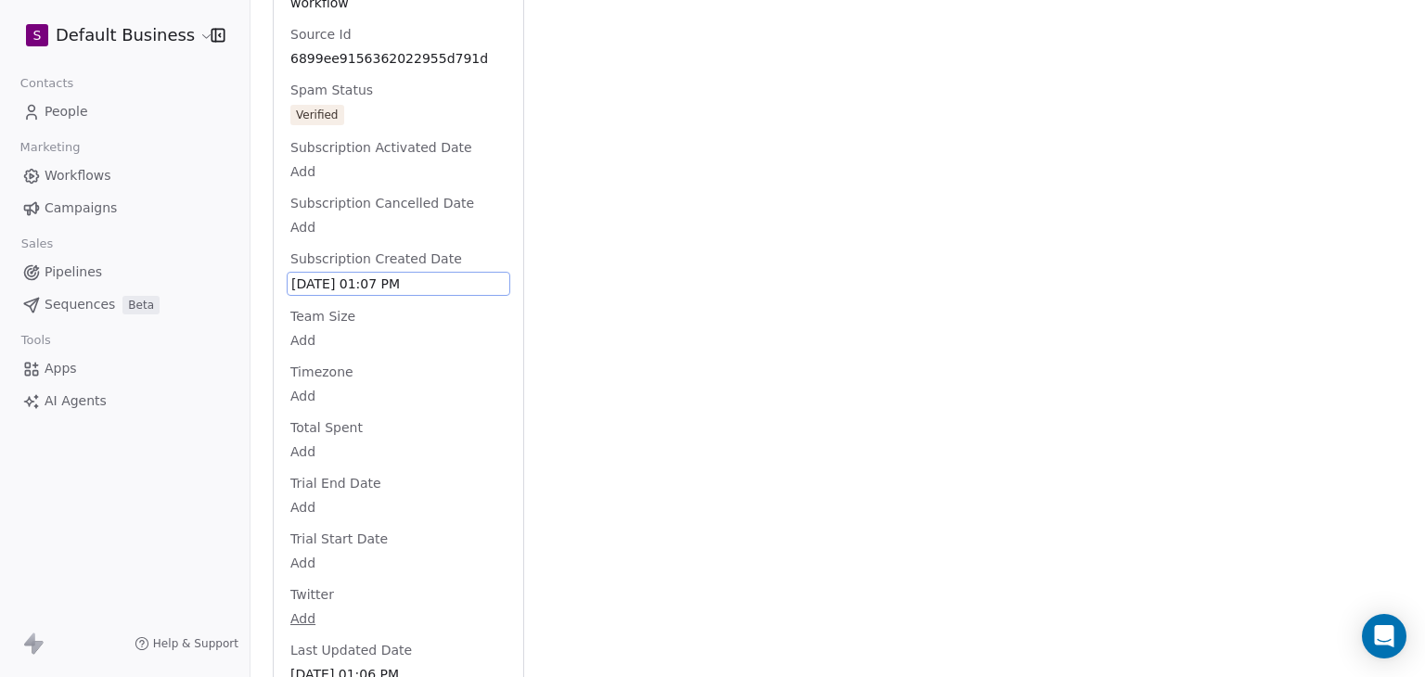
click at [457, 293] on span "Aug 13, 2025 01:07 PM" at bounding box center [398, 284] width 214 height 19
click at [455, 293] on span "Aug 13, 2025 01:07 PM" at bounding box center [398, 284] width 214 height 19
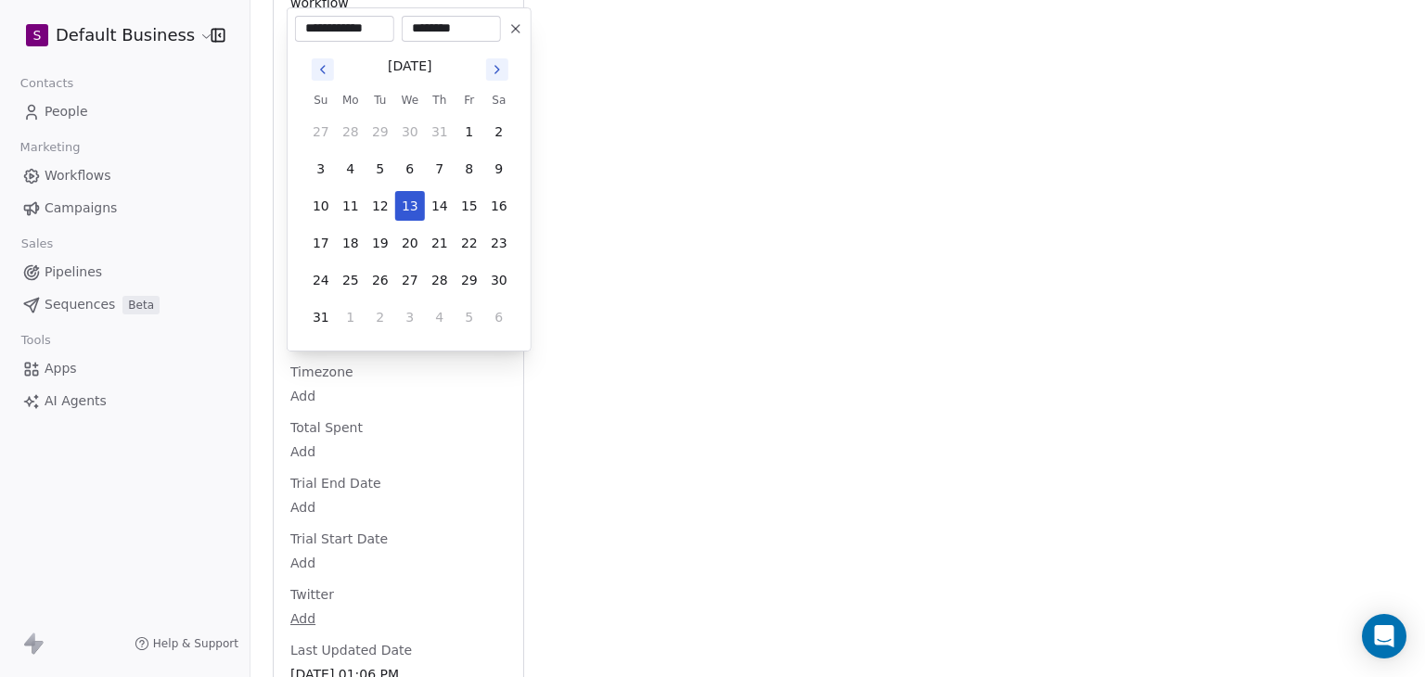
click at [510, 27] on icon at bounding box center [515, 28] width 15 height 15
type input "**********"
type input "********"
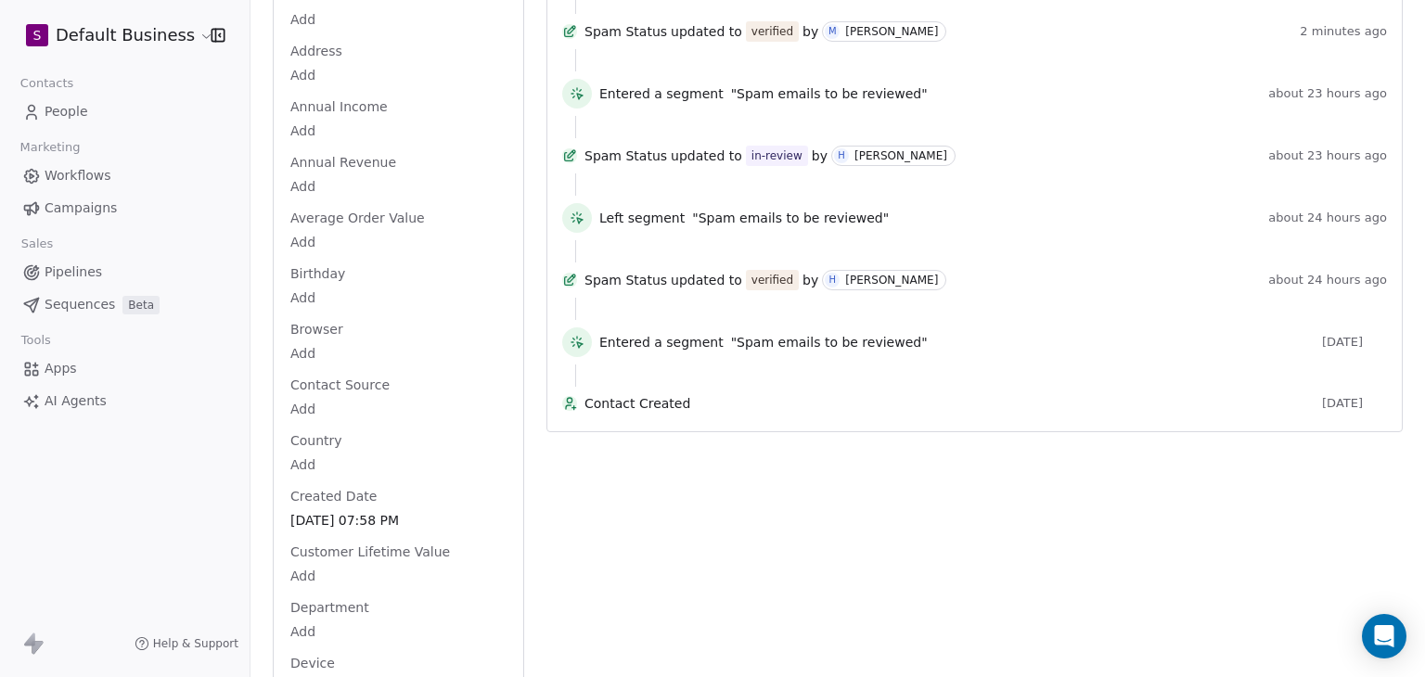
scroll to position [0, 0]
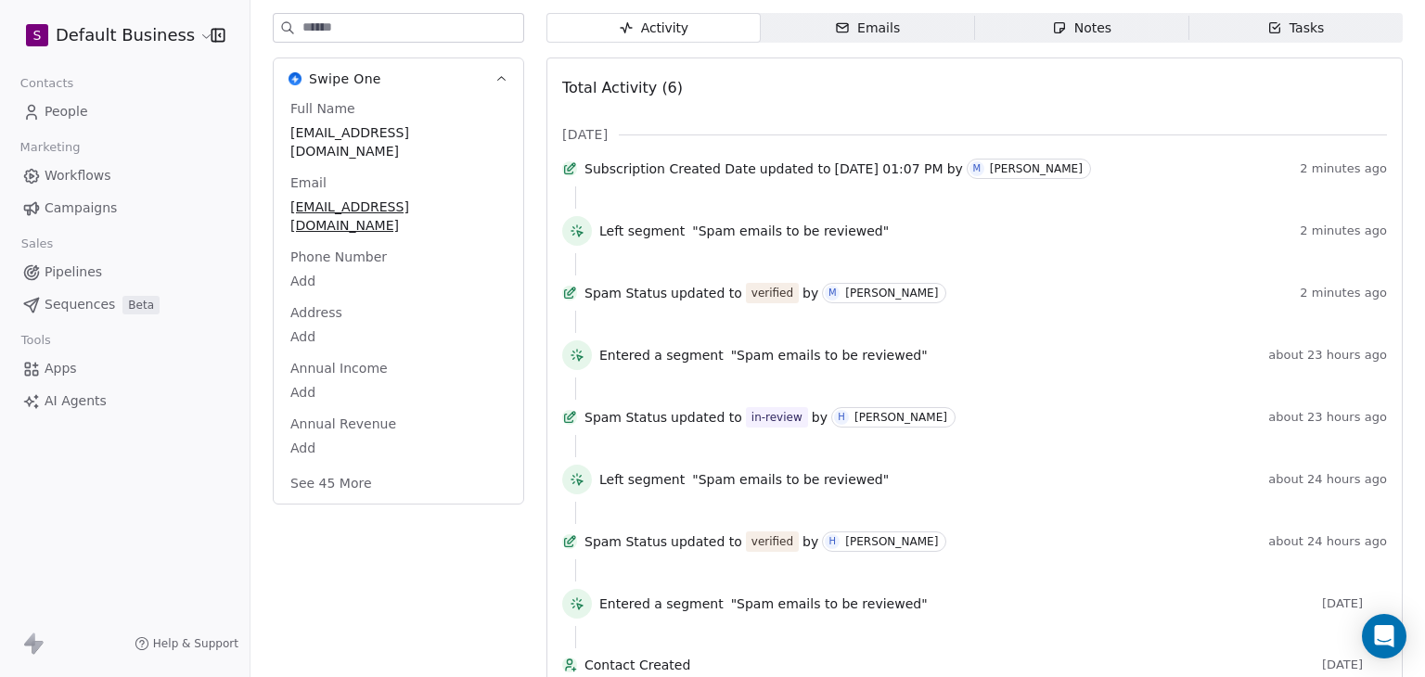
scroll to position [290, 0]
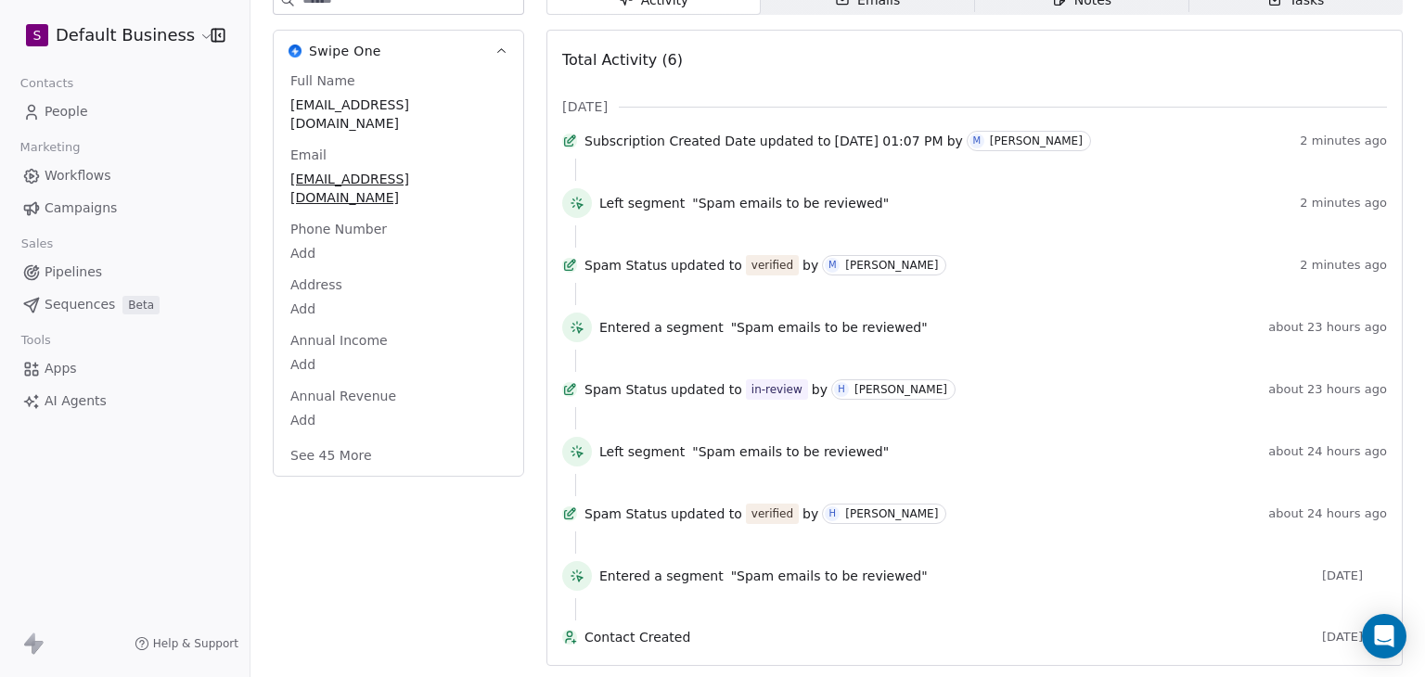
click at [354, 439] on button "See 45 More" at bounding box center [331, 455] width 104 height 33
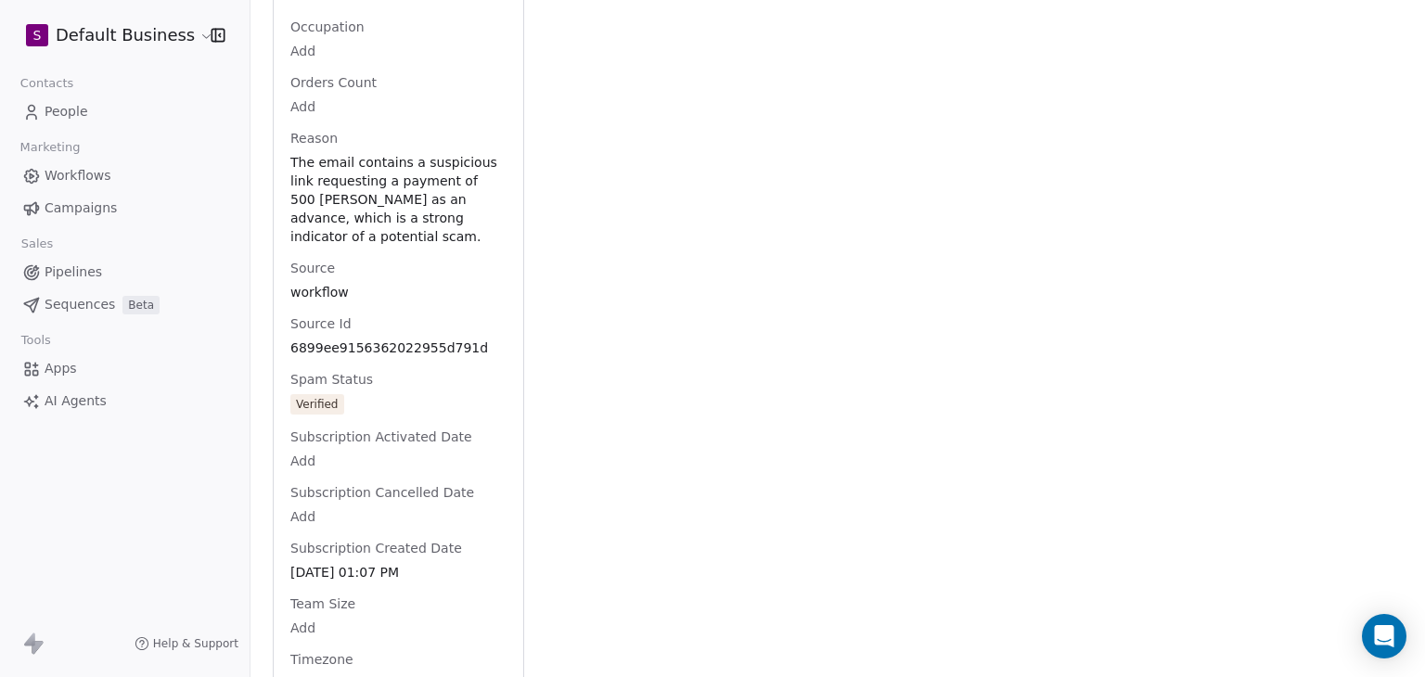
scroll to position [2332, 0]
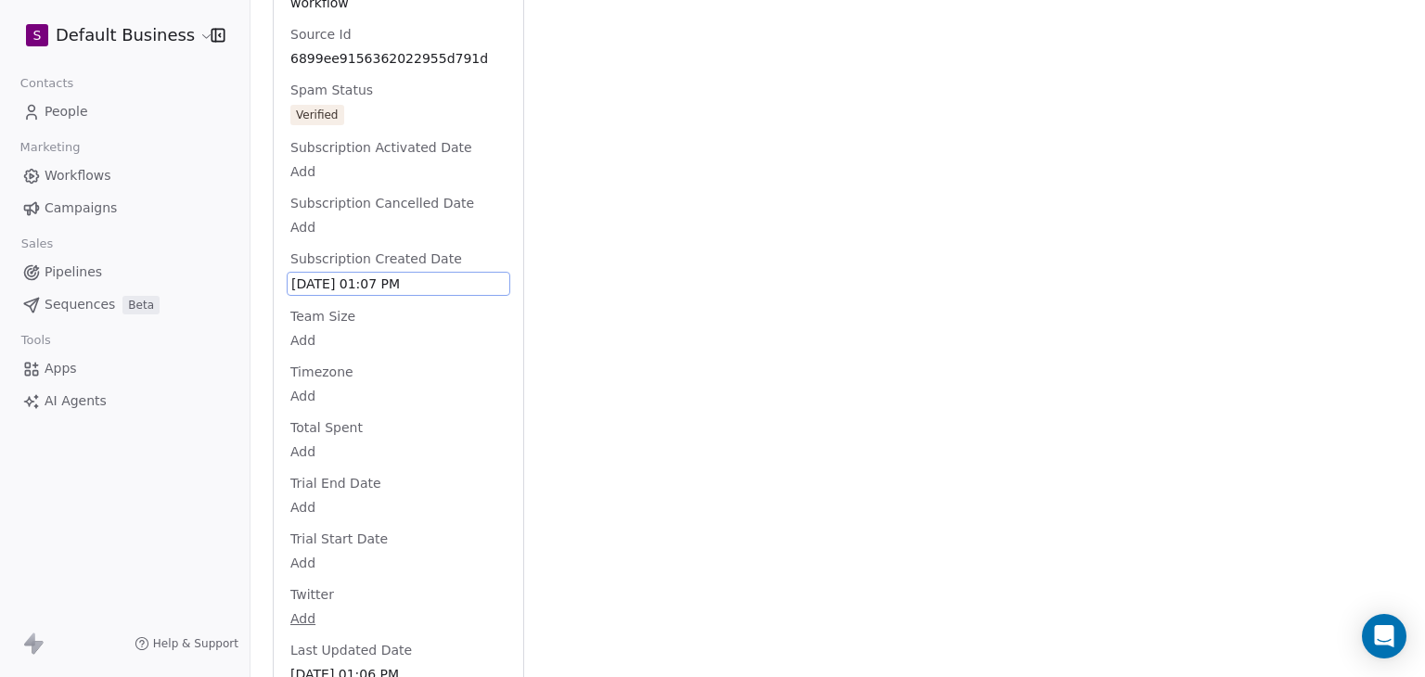
click at [431, 296] on div "Aug 13, 2025 01:07 PM" at bounding box center [399, 284] width 224 height 24
click at [437, 293] on span "Aug 13, 2025 01:07 PM" at bounding box center [398, 284] width 214 height 19
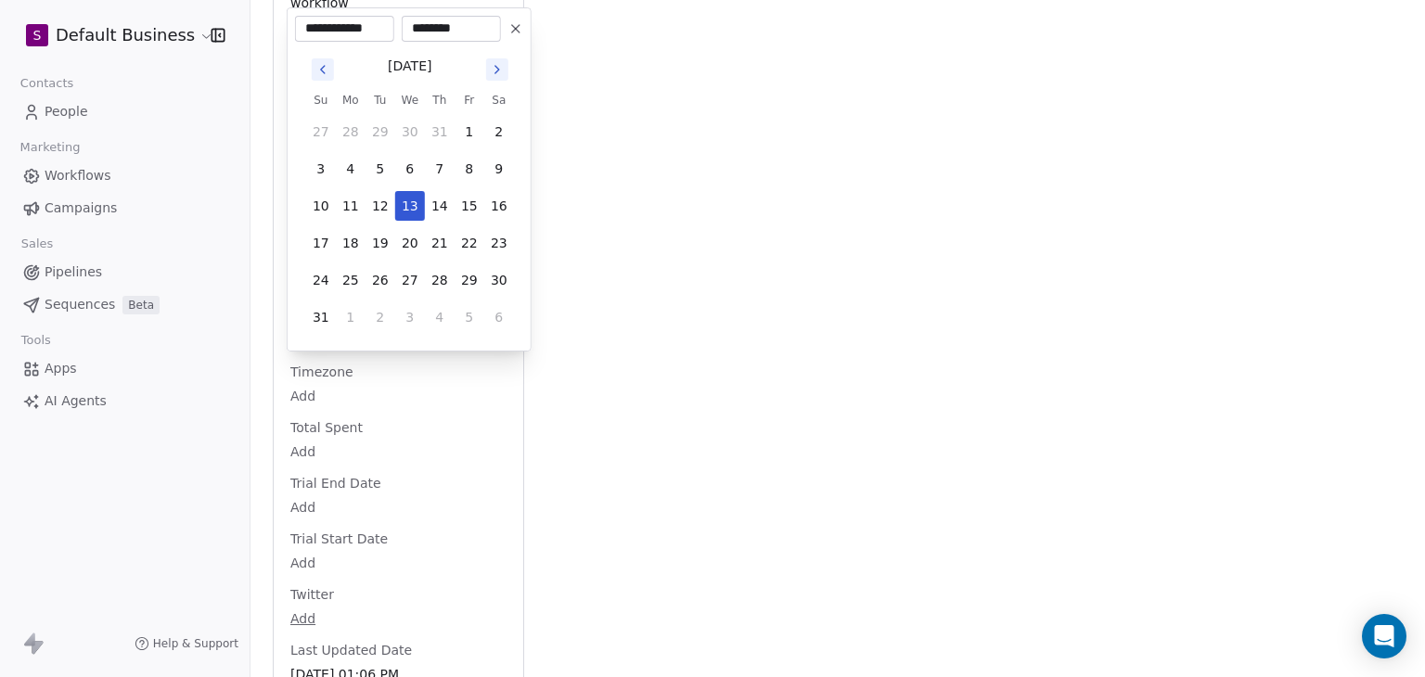
click at [520, 27] on icon at bounding box center [515, 28] width 15 height 15
type input "**********"
type input "********"
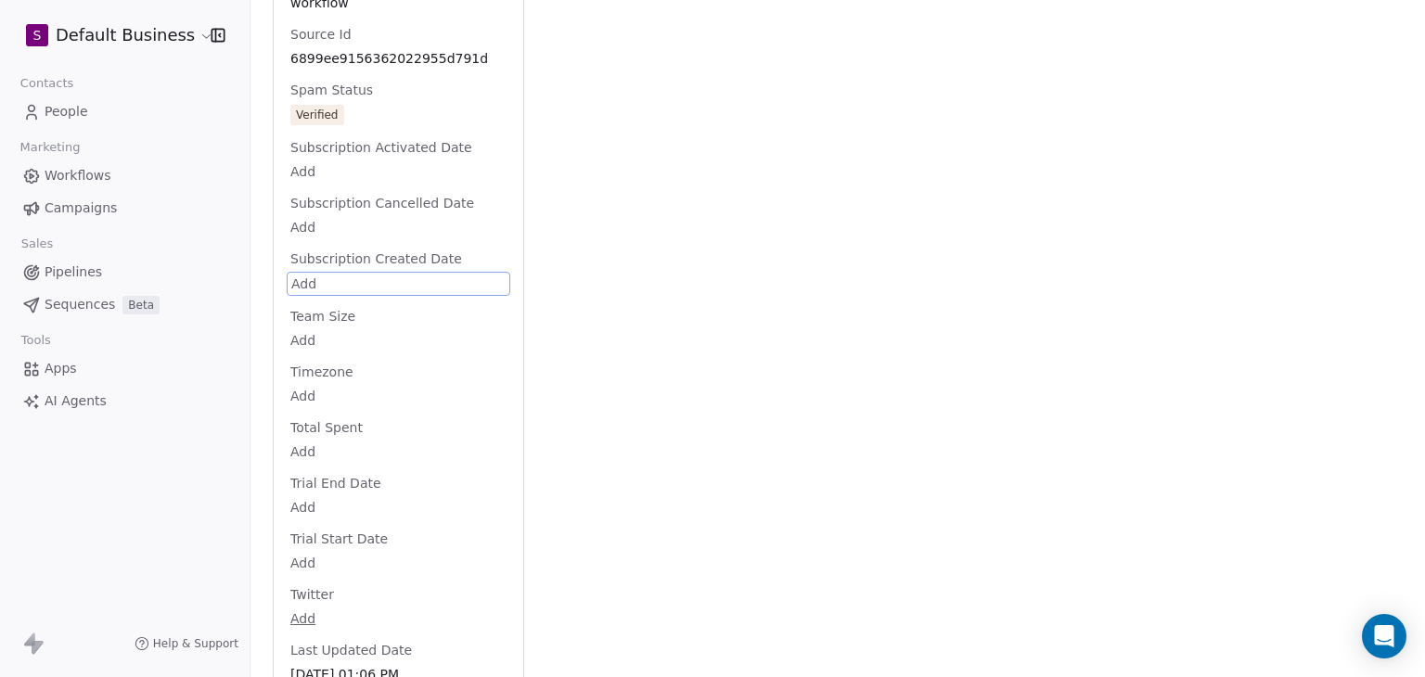
click at [370, 268] on span "Subscription Created Date" at bounding box center [376, 259] width 179 height 19
click at [371, 287] on body "S Default Business Contacts People Marketing Workflows Campaigns Sales Pipeline…" at bounding box center [712, 338] width 1425 height 677
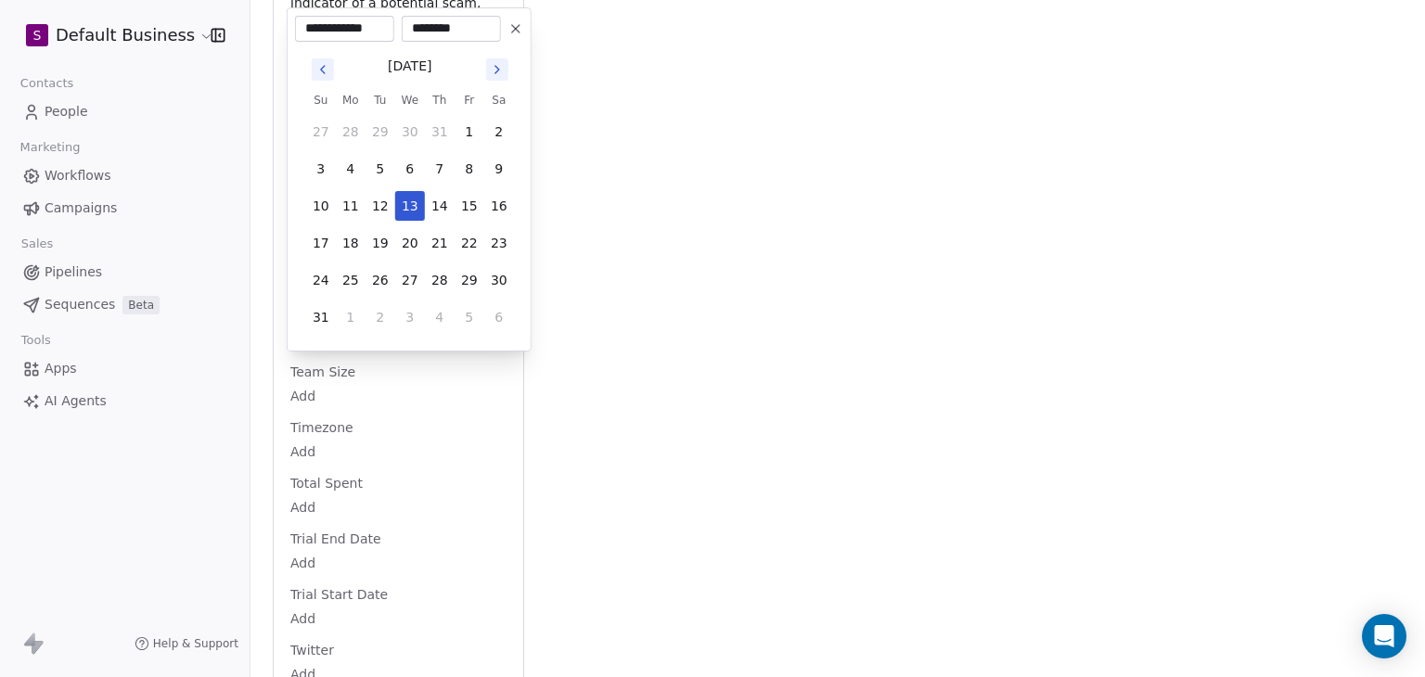
click at [518, 31] on icon at bounding box center [515, 28] width 7 height 7
type input "**********"
type input "********"
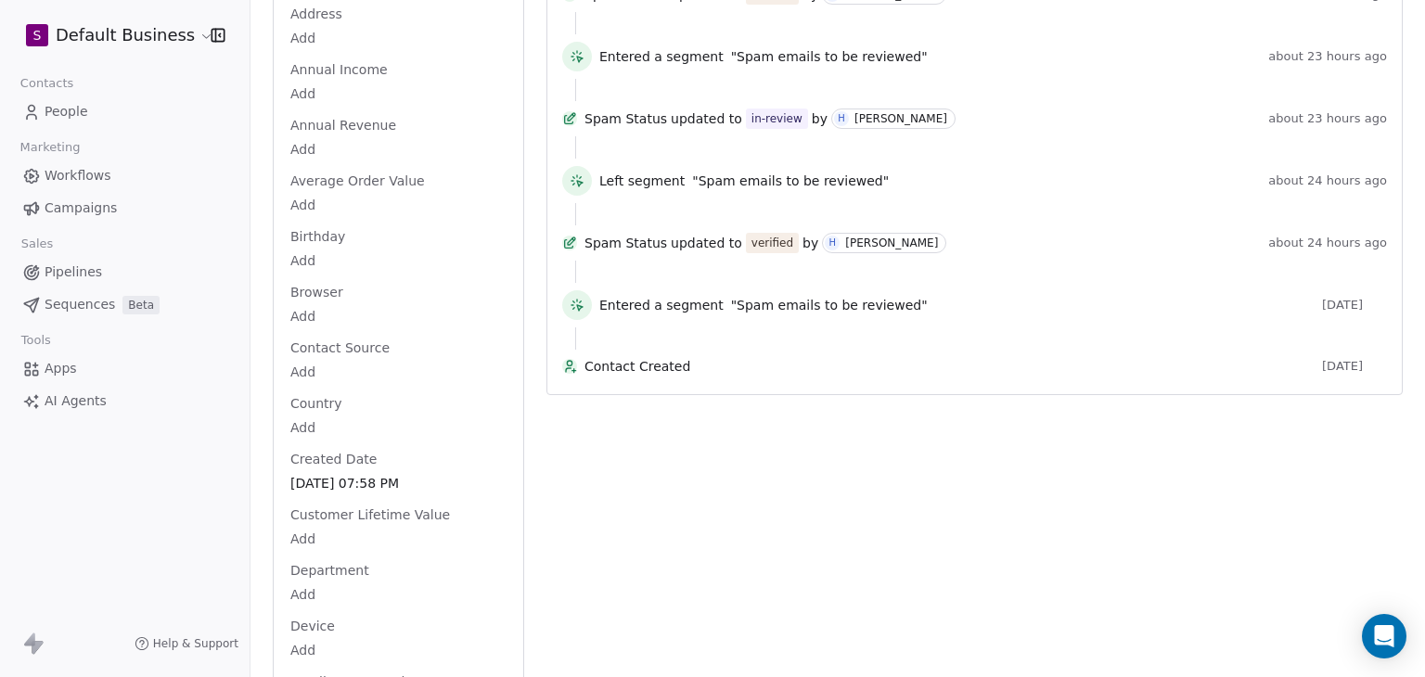
scroll to position [0, 0]
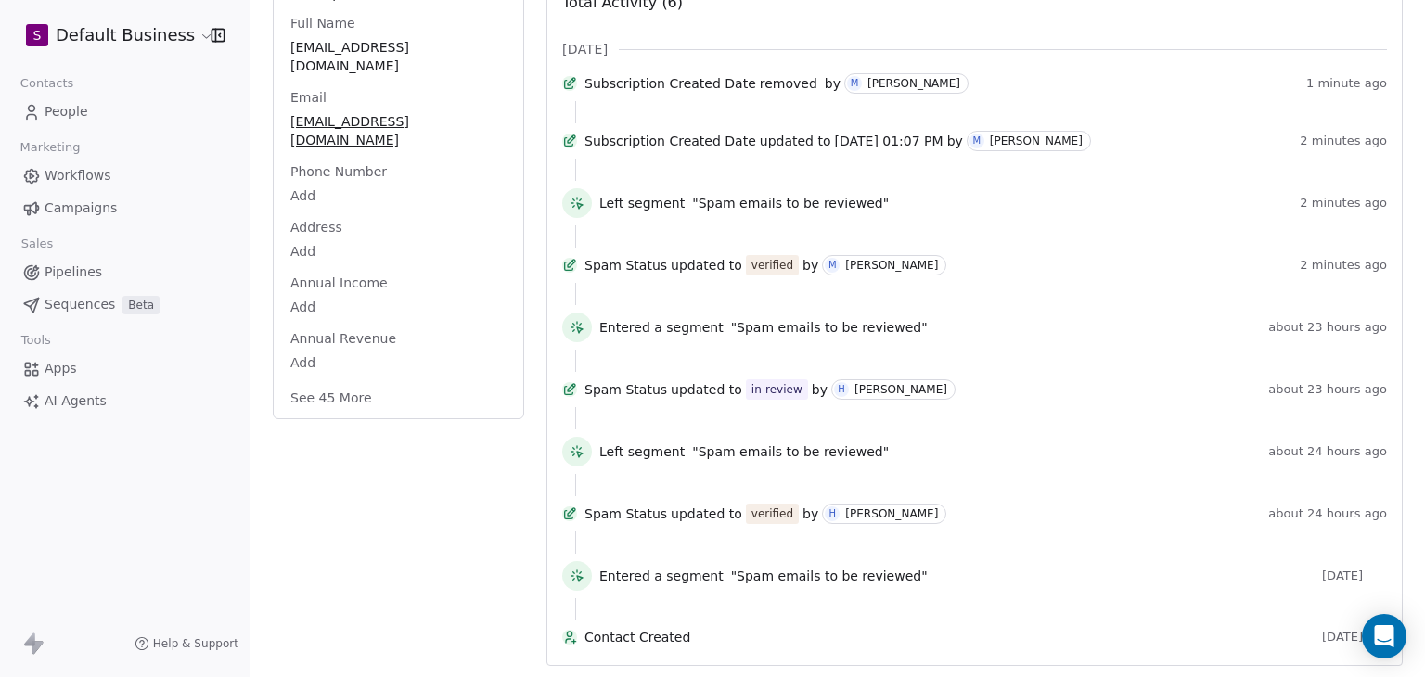
scroll to position [357, 0]
click at [321, 381] on button "See 45 More" at bounding box center [331, 397] width 104 height 33
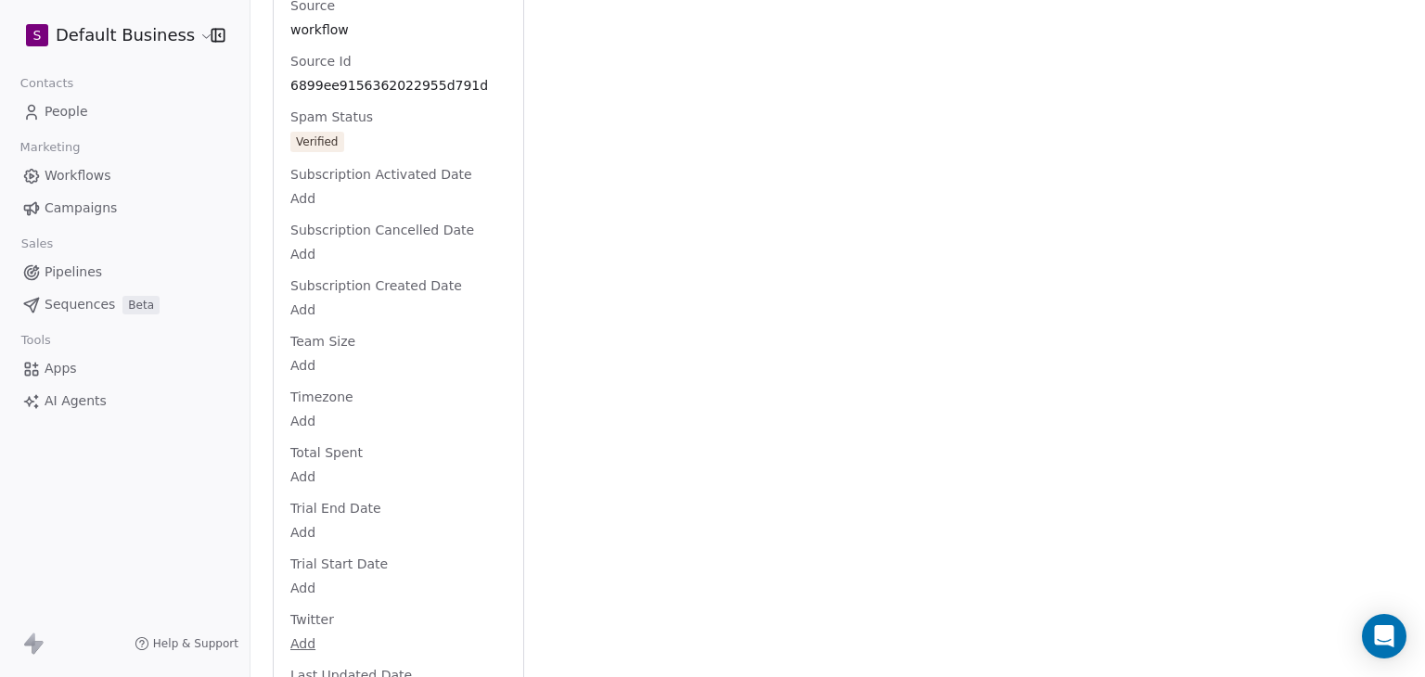
scroll to position [2676, 0]
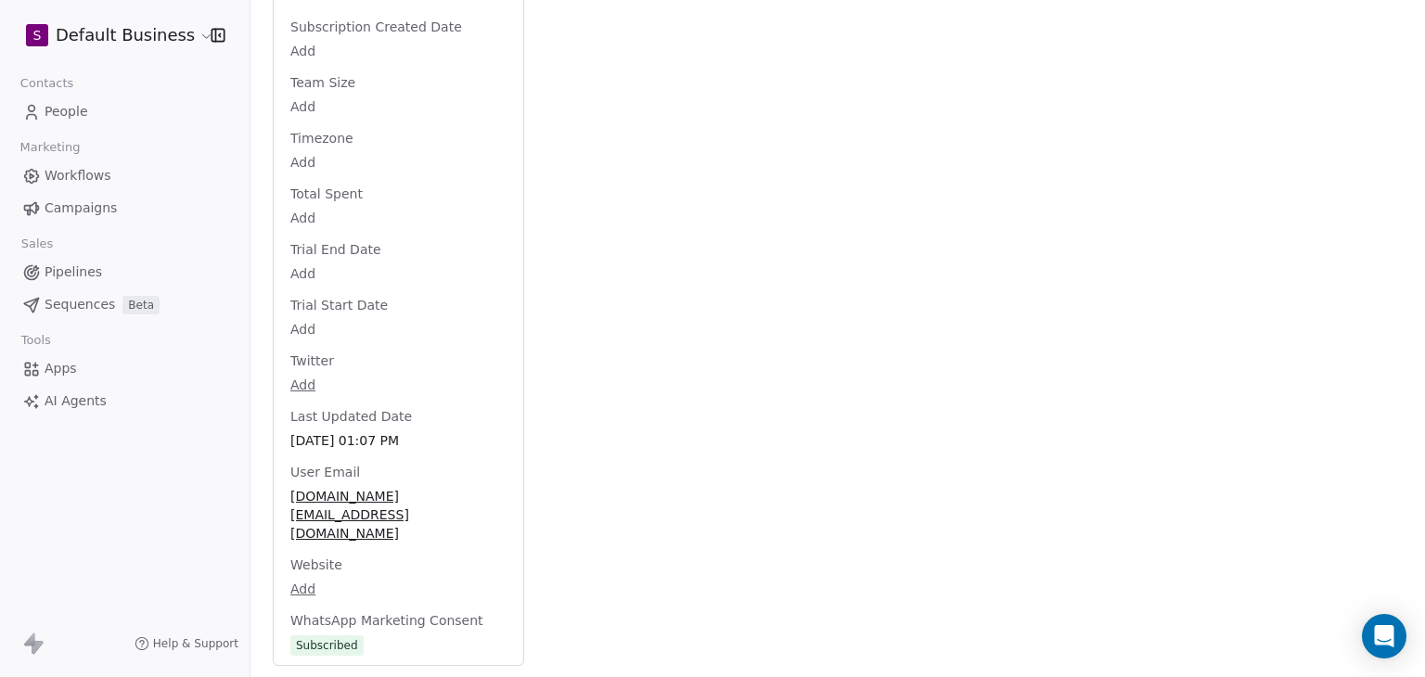
drag, startPoint x: 1424, startPoint y: 572, endPoint x: 1424, endPoint y: -58, distance: 629.1
click at [1424, 0] on html "S Default Business Contacts People Marketing Workflows Campaigns Sales Pipeline…" at bounding box center [712, 338] width 1425 height 677
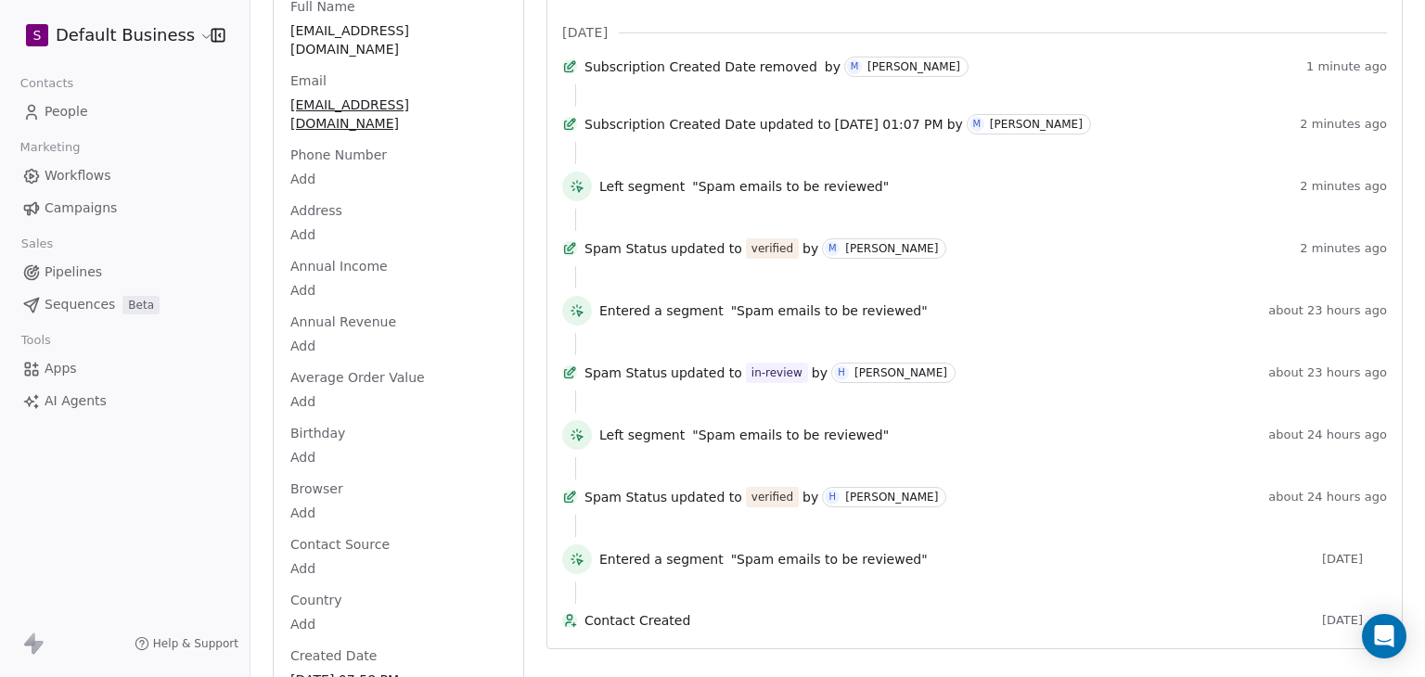
scroll to position [0, 0]
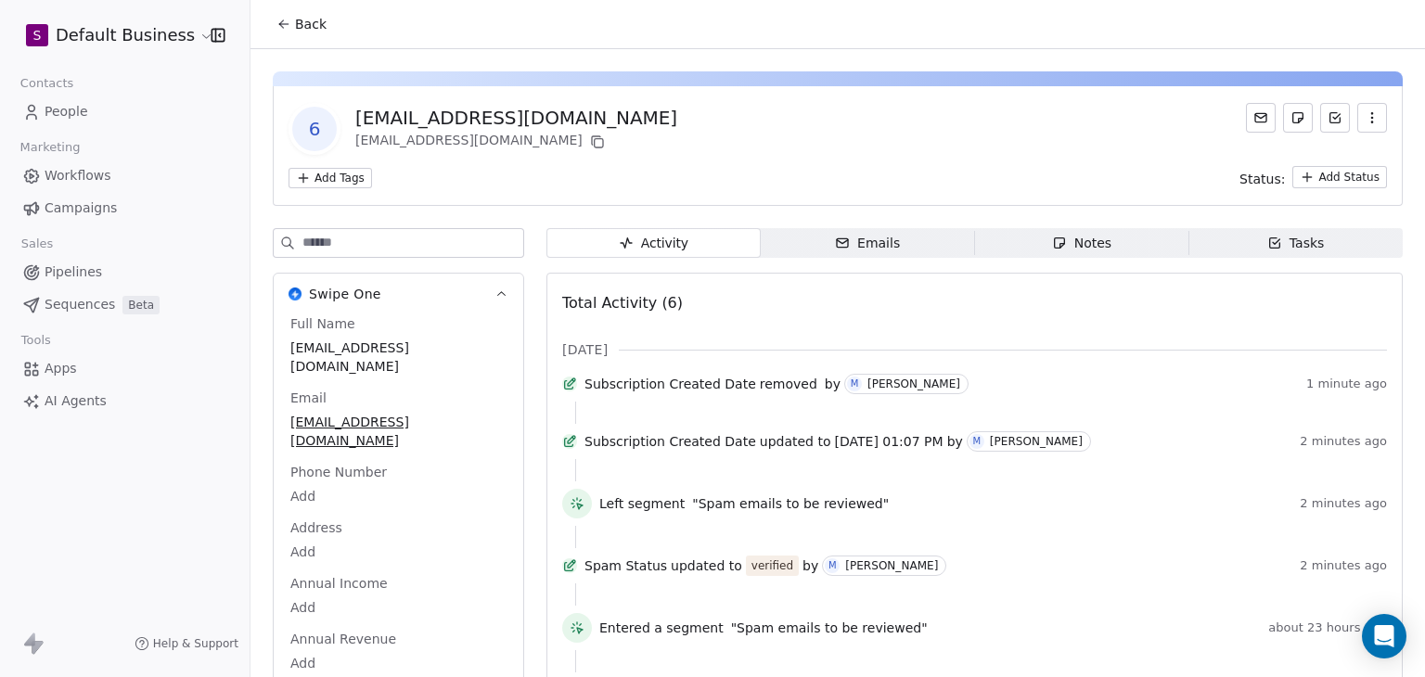
click at [866, 77] on div at bounding box center [838, 78] width 1130 height 15
click at [289, 38] on button "Back" at bounding box center [301, 23] width 72 height 33
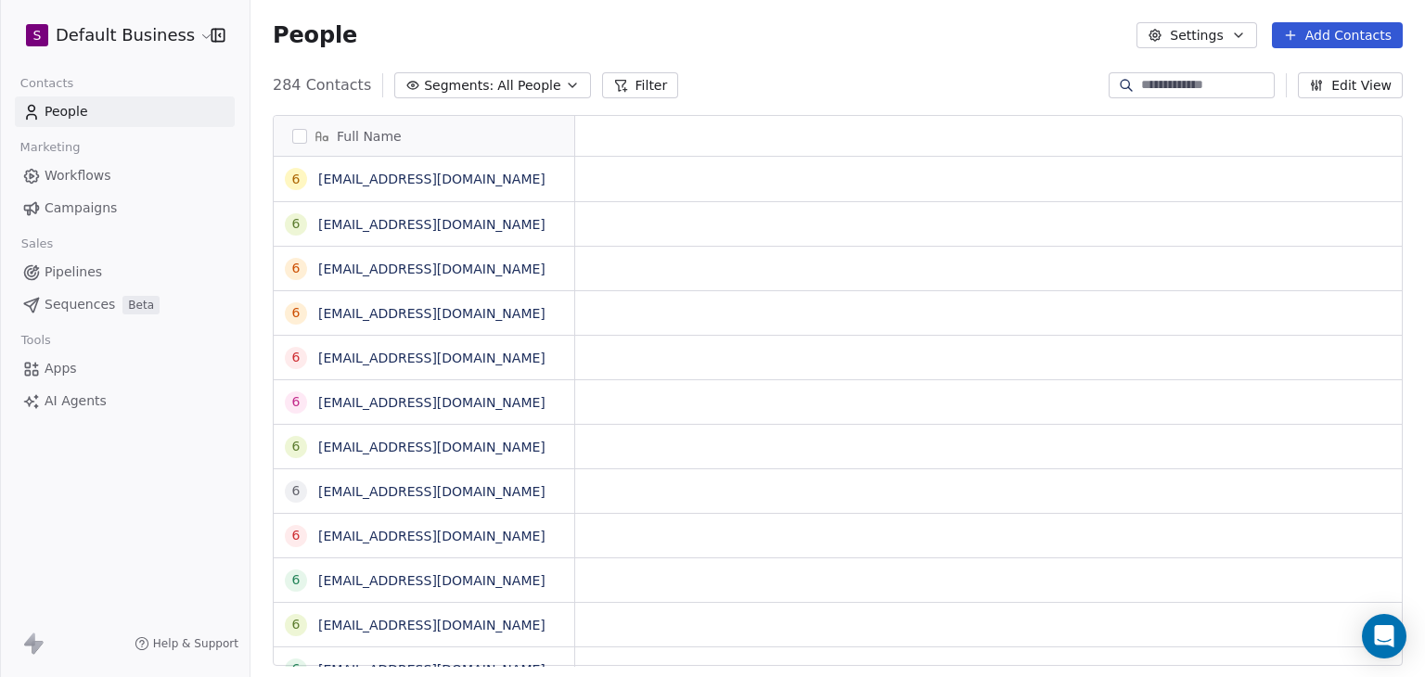
scroll to position [15, 15]
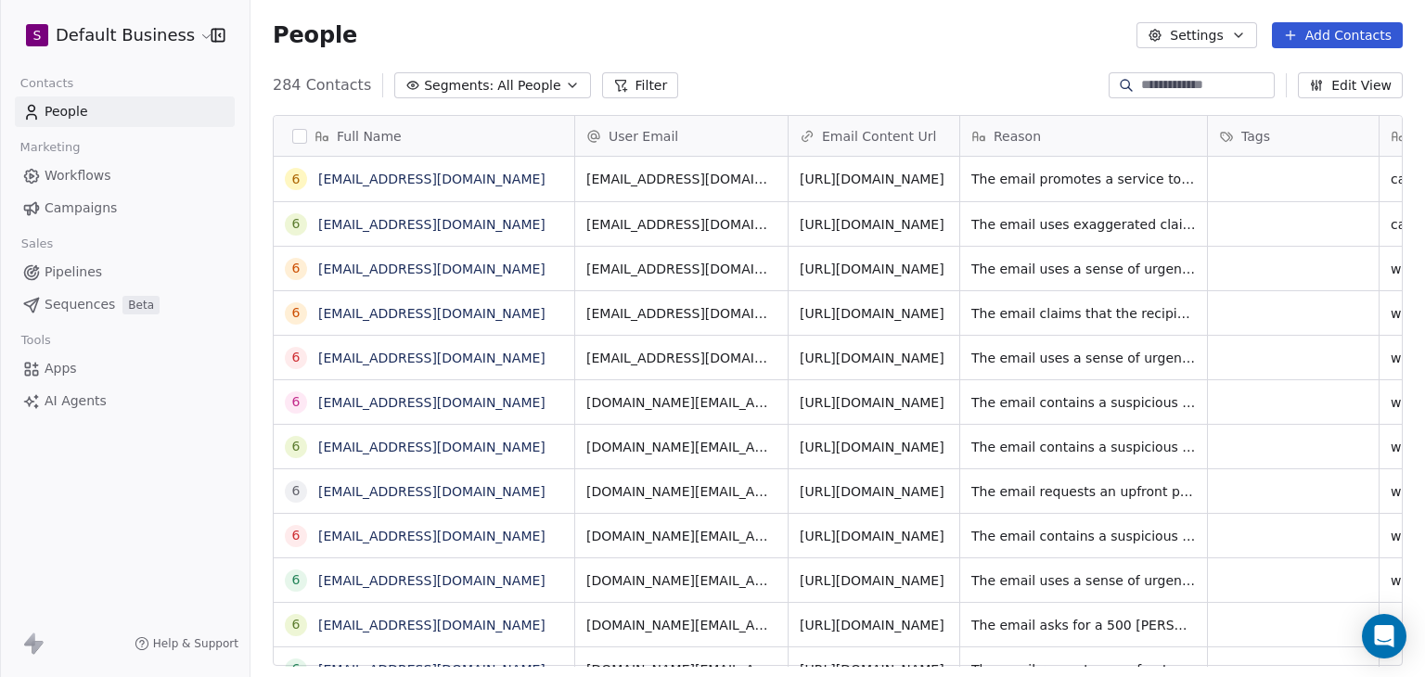
click at [137, 33] on html "S Default Business Contacts People Marketing Workflows Campaigns Sales Pipeline…" at bounding box center [712, 338] width 1425 height 677
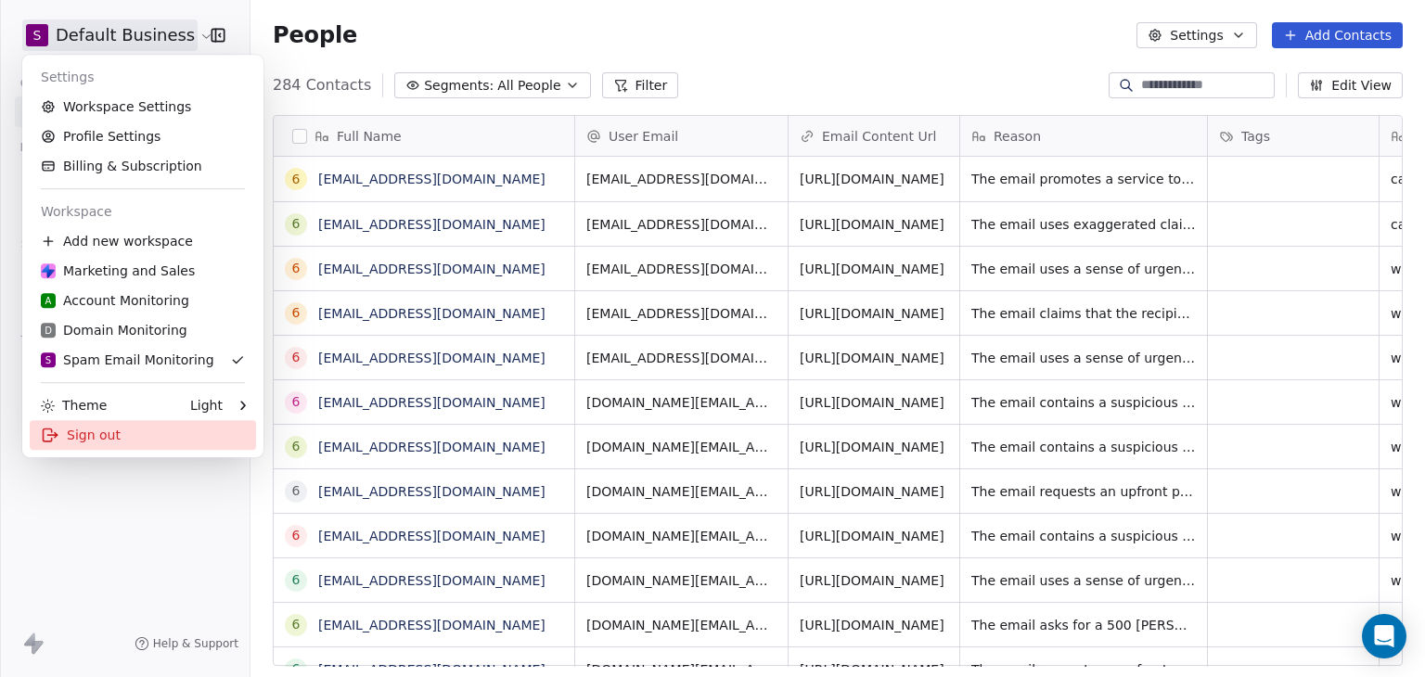
click at [81, 440] on div "Sign out" at bounding box center [143, 435] width 226 height 30
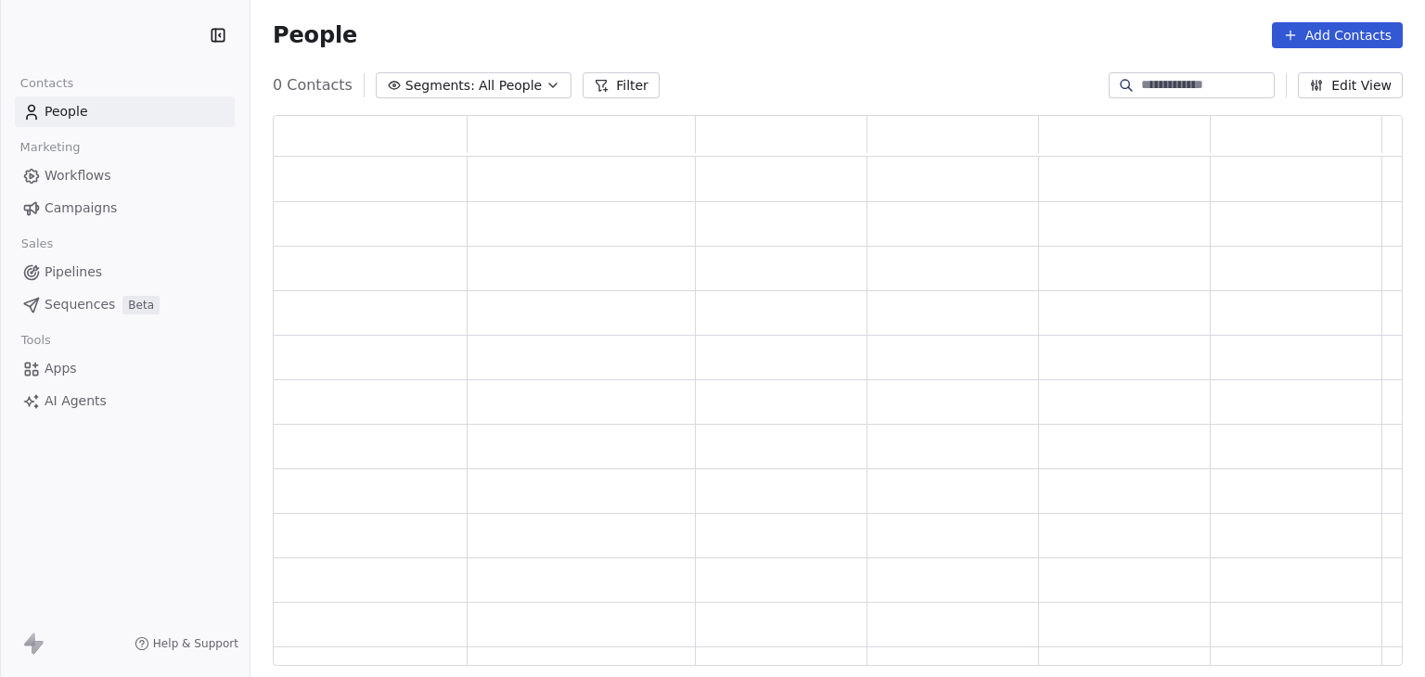
scroll to position [536, 1115]
